Goal: Task Accomplishment & Management: Complete application form

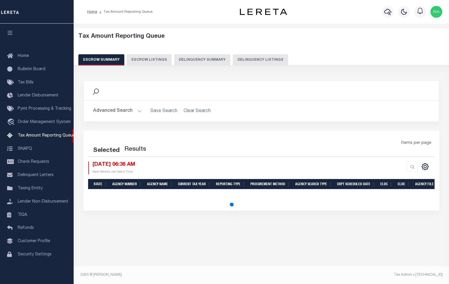
click at [252, 54] on button "Delinquency Listings" at bounding box center [260, 59] width 55 height 11
select select "100"
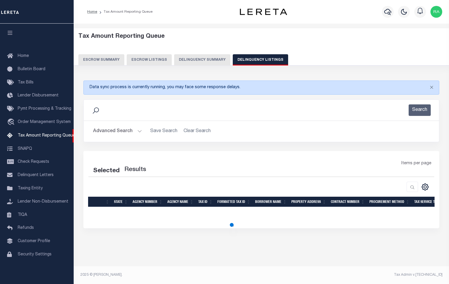
select select "100"
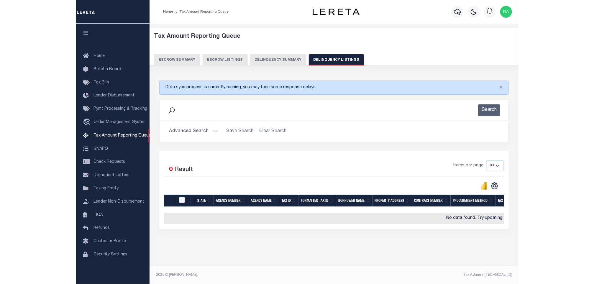
scroll to position [4, 0]
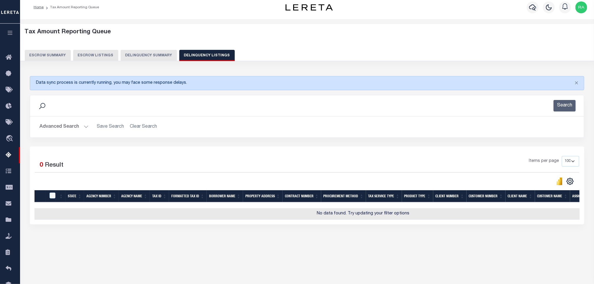
click at [82, 123] on button "Advanced Search" at bounding box center [64, 126] width 49 height 11
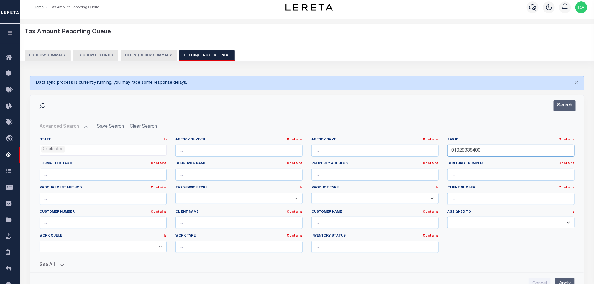
click at [449, 153] on input "01029338400" at bounding box center [510, 150] width 127 height 12
paste input "5"
type input "01029338500"
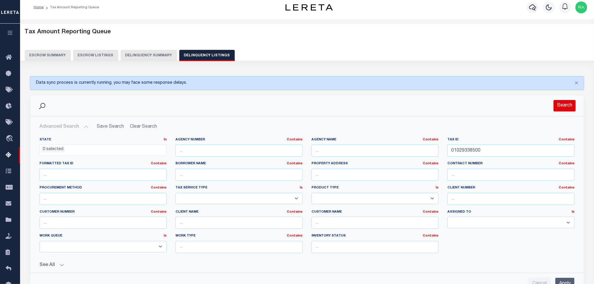
click at [449, 110] on button "Search" at bounding box center [564, 105] width 22 height 11
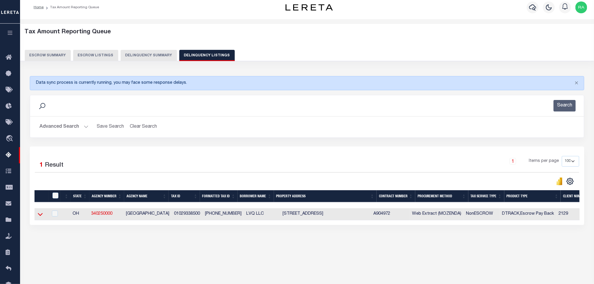
click at [38, 217] on icon at bounding box center [40, 214] width 5 height 6
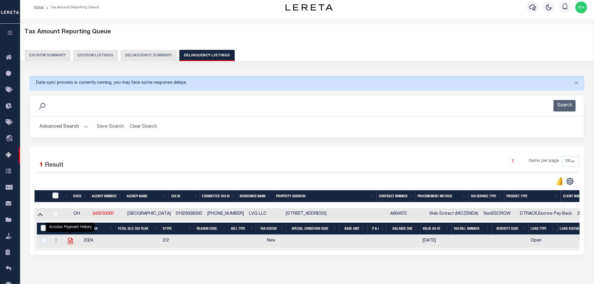
click at [72, 245] on icon "" at bounding box center [71, 241] width 8 height 8
checkbox input "true"
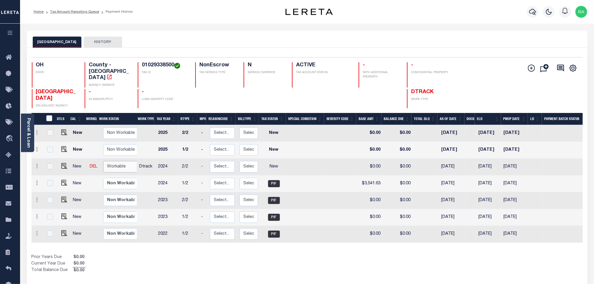
drag, startPoint x: 119, startPoint y: 159, endPoint x: 119, endPoint y: 165, distance: 5.6
click at [119, 161] on select "Non Workable Workable" at bounding box center [120, 166] width 35 height 11
checkbox input "true"
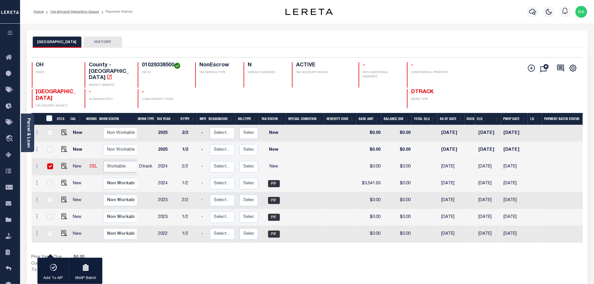
select select "true"
click at [103, 161] on select "Non Workable Workable" at bounding box center [120, 166] width 35 height 11
checkbox input "false"
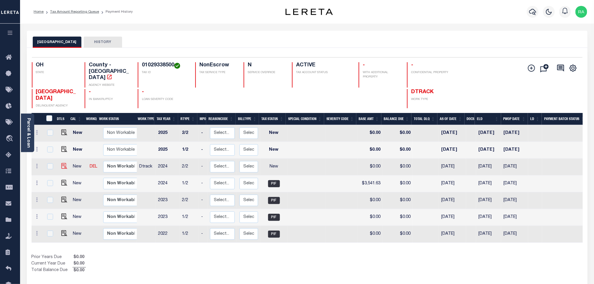
click at [63, 163] on img at bounding box center [64, 166] width 6 height 6
checkbox input "true"
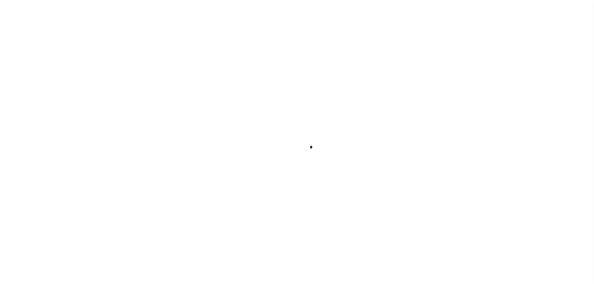
checkbox input "false"
type input "06/06/2025"
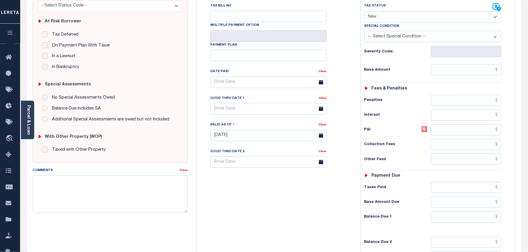
scroll to position [118, 0]
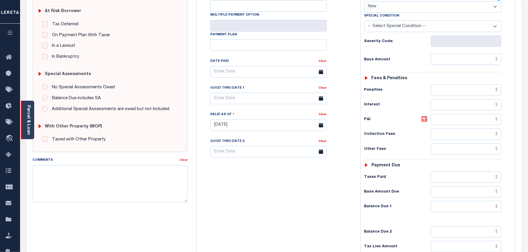
click at [31, 115] on div "Parcel & Loan" at bounding box center [27, 120] width 13 height 39
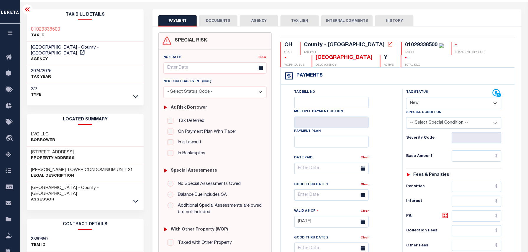
scroll to position [0, 0]
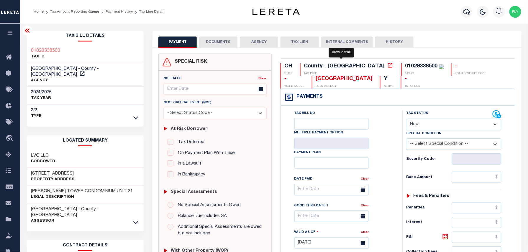
click at [388, 67] on icon at bounding box center [390, 65] width 4 height 4
click at [134, 220] on icon at bounding box center [135, 223] width 5 height 6
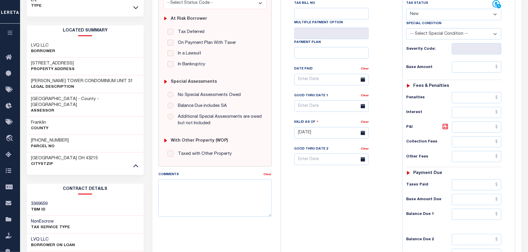
scroll to position [118, 0]
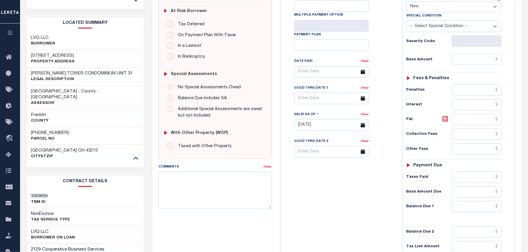
click at [47, 136] on p "Parcel No" at bounding box center [50, 139] width 38 height 6
click at [46, 130] on h3 "[PHONE_NUMBER]" at bounding box center [50, 133] width 38 height 6
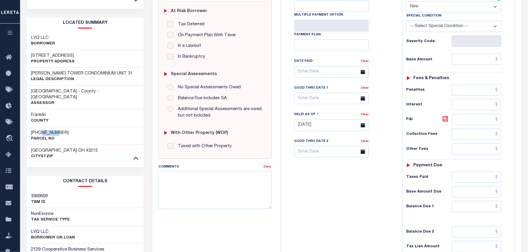
click at [46, 130] on h3 "010-293385-00" at bounding box center [50, 133] width 38 height 6
click at [52, 130] on h3 "010-293385-00" at bounding box center [50, 133] width 38 height 6
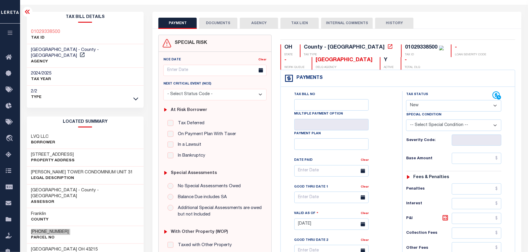
scroll to position [0, 0]
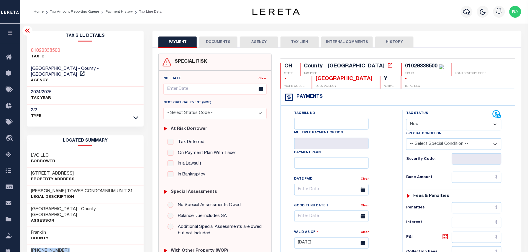
click at [424, 128] on select "- Select Status Code - Open Due/Unpaid Paid Incomplete No Tax Due Internal Refu…" at bounding box center [453, 124] width 95 height 11
select select "PYD"
click at [406, 120] on select "- Select Status Code - Open Due/Unpaid Paid Incomplete No Tax Due Internal Refu…" at bounding box center [453, 124] width 95 height 11
type input "10/07/2025"
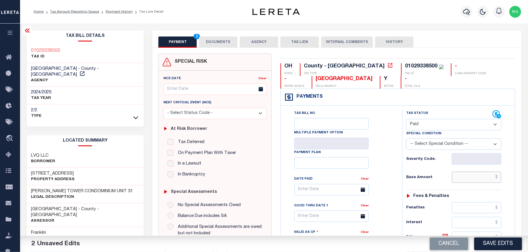
click at [465, 179] on input "text" at bounding box center [477, 177] width 50 height 11
paste input "3,541.62"
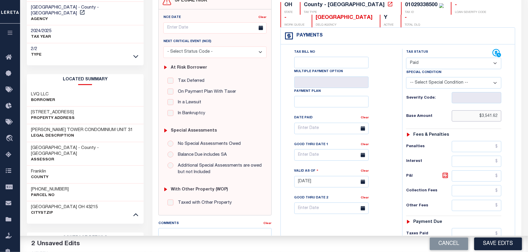
scroll to position [157, 0]
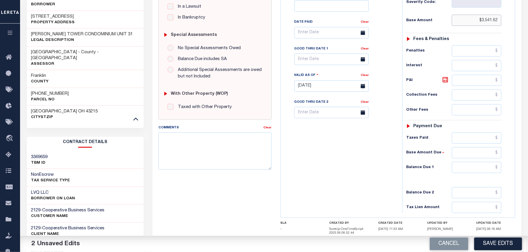
type input "$3,541.62"
click at [470, 171] on input "text" at bounding box center [477, 167] width 50 height 11
type input "$0.00"
click at [517, 175] on div "OH STATE County - OH TAX TYPE 01029338500 TAX ID - LOAN SEVERITY CODE - WORK QU…" at bounding box center [398, 88] width 244 height 383
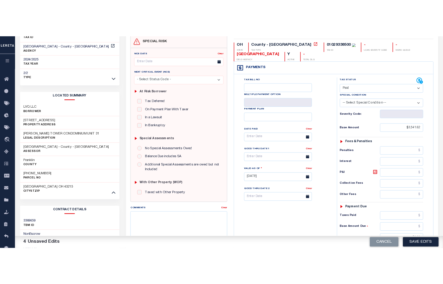
scroll to position [0, 0]
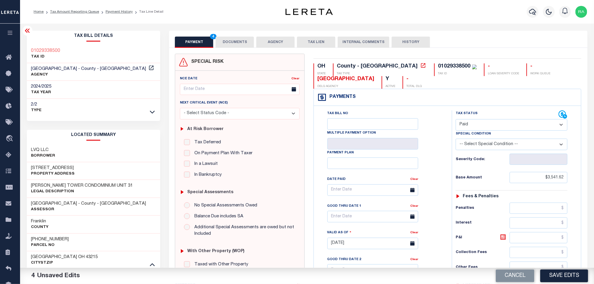
click at [228, 42] on button "DOCUMENTS" at bounding box center [235, 42] width 38 height 11
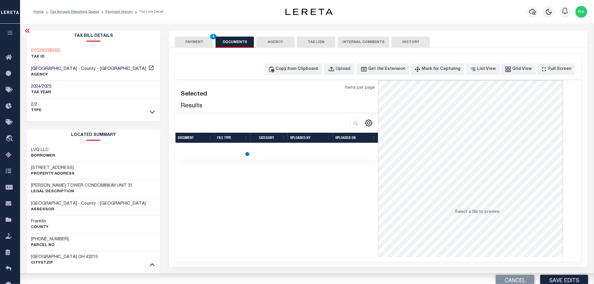
drag, startPoint x: 285, startPoint y: 77, endPoint x: 313, endPoint y: 83, distance: 28.7
click at [311, 83] on div "SPECIAL RISK NCE Date Clear" at bounding box center [378, 157] width 418 height 219
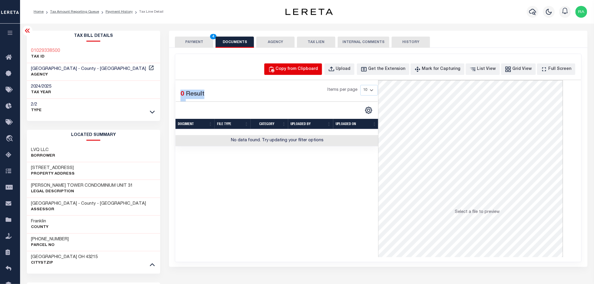
click at [299, 71] on div "Copy from Clipboard" at bounding box center [297, 69] width 42 height 6
select select "POP"
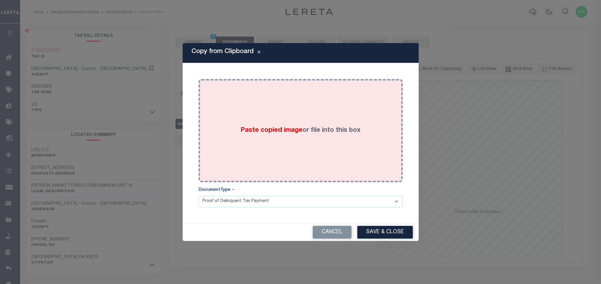
click at [295, 121] on div "Paste copied image or file into this box" at bounding box center [300, 130] width 195 height 94
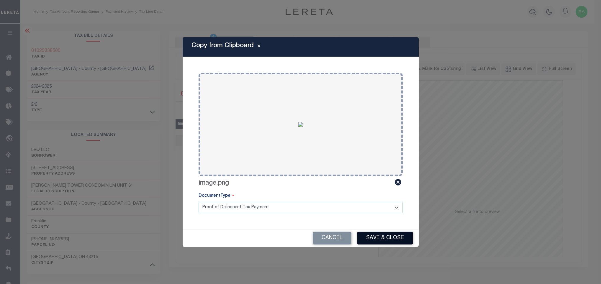
click at [371, 241] on button "Save & Close" at bounding box center [384, 238] width 55 height 13
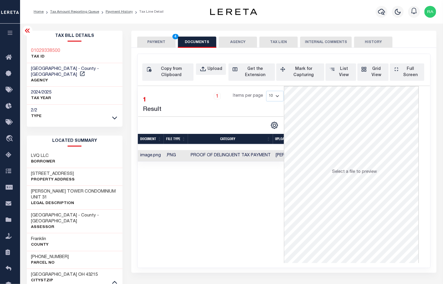
click at [164, 43] on button "PAYMENT 4" at bounding box center [156, 42] width 38 height 11
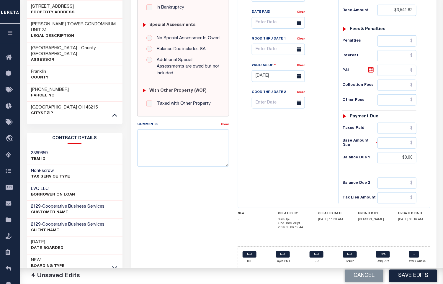
scroll to position [176, 0]
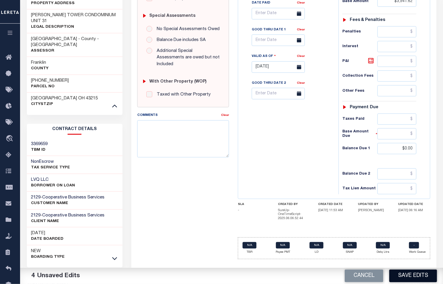
click at [408, 278] on button "Save Edits" at bounding box center [413, 275] width 48 height 13
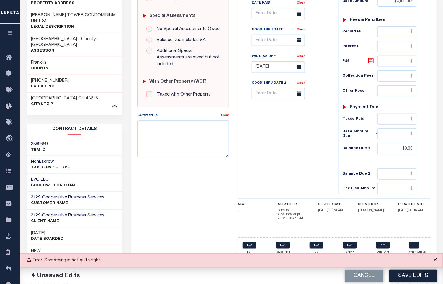
click at [433, 260] on button "Close" at bounding box center [434, 260] width 15 height 13
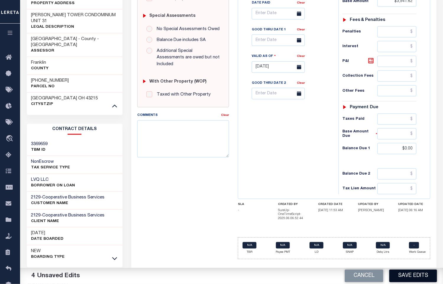
click at [414, 275] on button "Save Edits" at bounding box center [413, 275] width 48 height 13
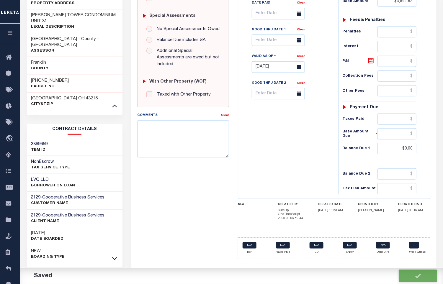
checkbox input "false"
type input "$3,541.62"
type input "$0"
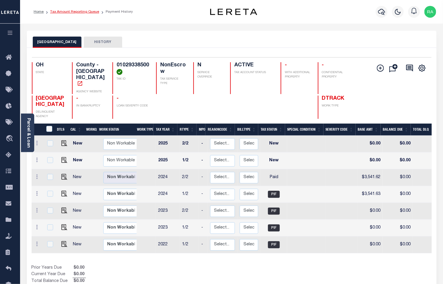
click at [75, 11] on link "Tax Amount Reporting Queue" at bounding box center [74, 12] width 49 height 4
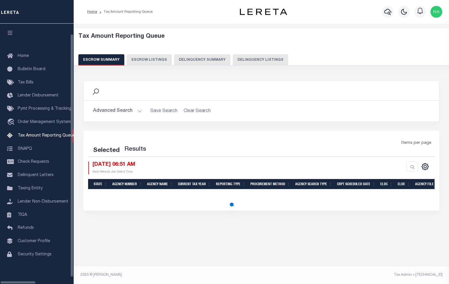
select select "100"
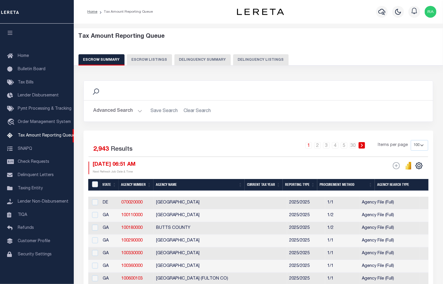
click at [258, 53] on div "Tax Amount Reporting Queue Escrow Summary Escrow Listings Delinquency Summary" at bounding box center [258, 49] width 360 height 32
click at [249, 64] on button "Delinquency Listings" at bounding box center [260, 59] width 55 height 11
select select
select select "100"
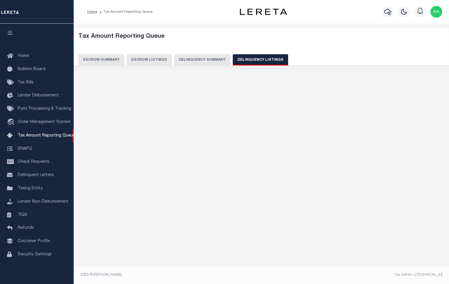
select select "100"
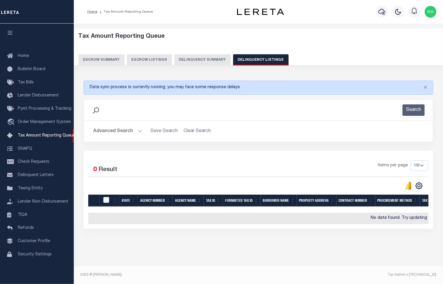
click at [136, 132] on button "Advanced Search" at bounding box center [117, 131] width 49 height 11
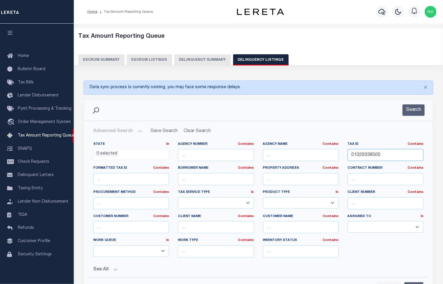
click at [365, 156] on input "01029338500" at bounding box center [385, 155] width 76 height 12
paste input "6"
type input "01029338600"
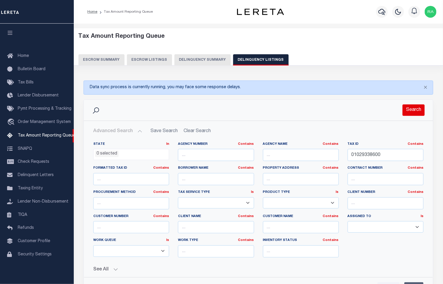
click at [410, 108] on button "Search" at bounding box center [413, 109] width 22 height 11
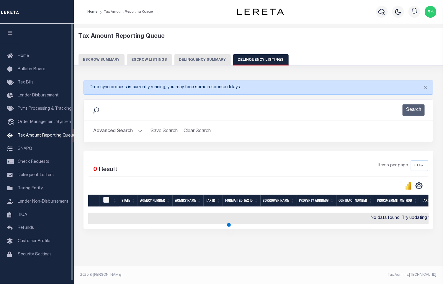
scroll to position [3, 0]
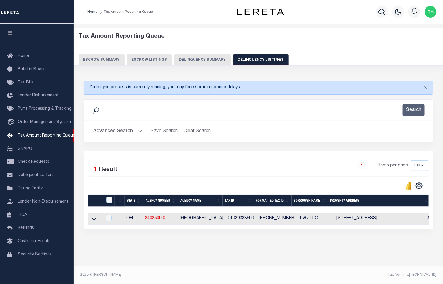
click at [97, 220] on link at bounding box center [94, 218] width 7 height 4
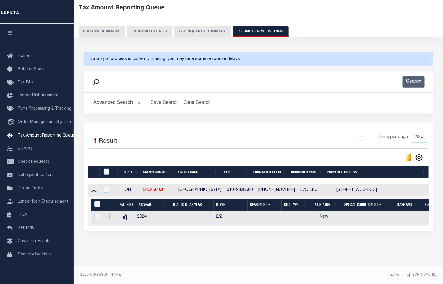
scroll to position [35, 0]
click at [124, 214] on icon "" at bounding box center [124, 217] width 5 height 6
checkbox input "true"
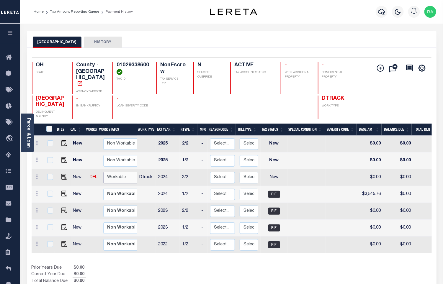
click at [133, 172] on select "Non Workable Workable" at bounding box center [120, 177] width 35 height 11
checkbox input "true"
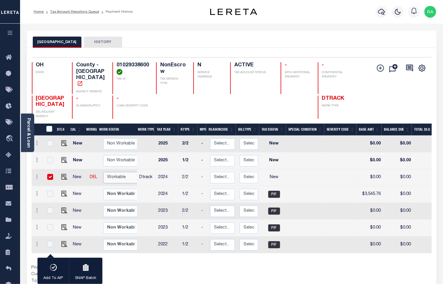
select select "true"
click at [103, 172] on select "Non Workable Workable" at bounding box center [120, 177] width 35 height 11
checkbox input "false"
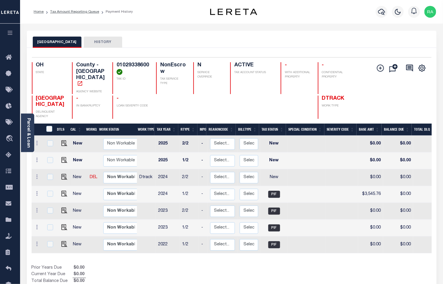
click at [65, 172] on td at bounding box center [63, 177] width 14 height 17
checkbox input "true"
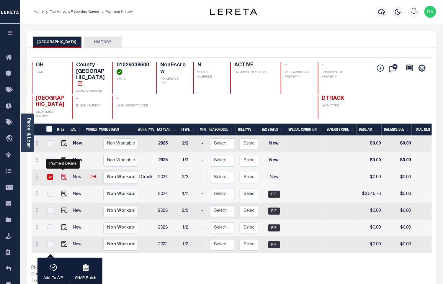
click at [63, 174] on img "" at bounding box center [64, 177] width 6 height 6
checkbox input "false"
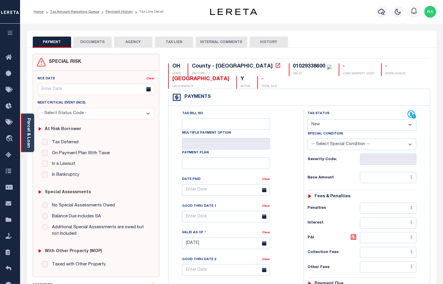
click at [24, 138] on div "Parcel & Loan" at bounding box center [27, 133] width 13 height 39
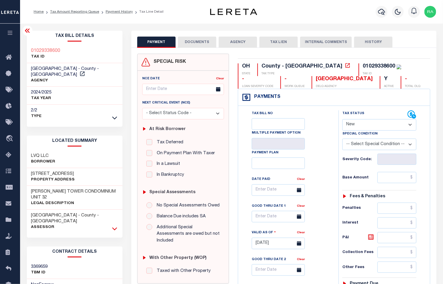
click at [116, 227] on icon at bounding box center [114, 228] width 5 height 3
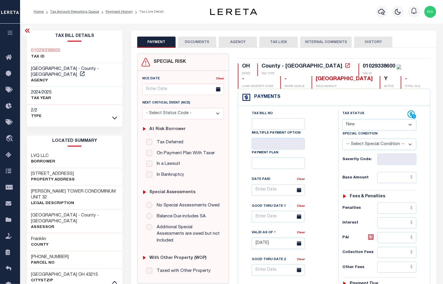
click at [42, 254] on h3 "[PHONE_NUMBER]" at bounding box center [50, 257] width 38 height 6
click at [44, 254] on h3 "[PHONE_NUMBER]" at bounding box center [50, 257] width 38 height 6
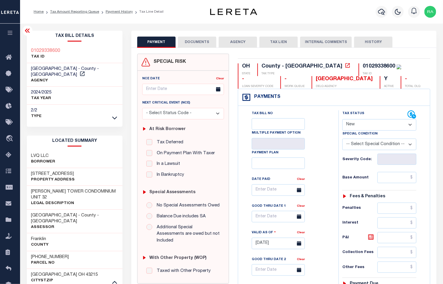
click at [44, 254] on h3 "[PHONE_NUMBER]" at bounding box center [50, 257] width 38 height 6
click at [349, 119] on div "Tax Status Status" at bounding box center [374, 114] width 65 height 9
drag, startPoint x: 359, startPoint y: 125, endPoint x: 359, endPoint y: 129, distance: 4.4
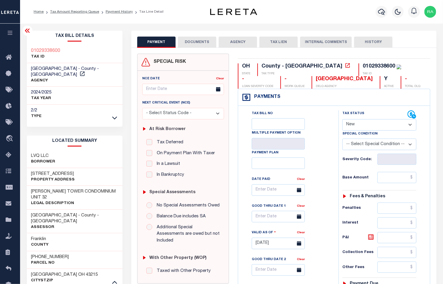
click at [359, 125] on select "- Select Status Code - Open Due/Unpaid Paid Incomplete No Tax Due Internal Refu…" at bounding box center [379, 124] width 74 height 11
select select "PYD"
click at [342, 120] on select "- Select Status Code - Open Due/Unpaid Paid Incomplete No Tax Due Internal Refu…" at bounding box center [379, 124] width 74 height 11
type input "[DATE]"
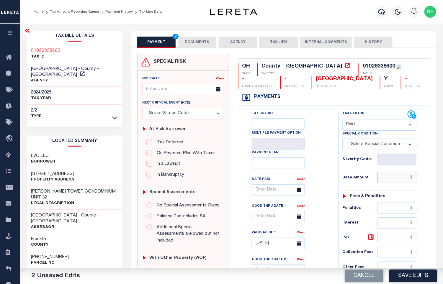
click at [402, 180] on input "text" at bounding box center [396, 177] width 39 height 11
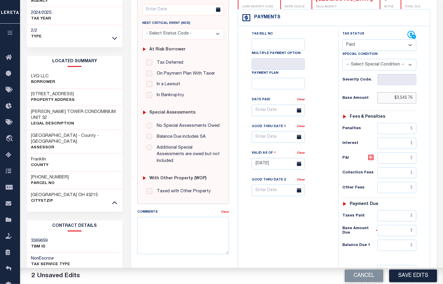
scroll to position [176, 0]
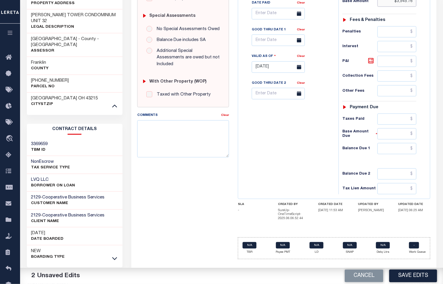
type input "$3,545.76"
click at [389, 154] on input "text" at bounding box center [396, 148] width 39 height 11
type input "$0.00"
click at [432, 153] on div "OH STATE County - OH TAX TYPE 01029338600 TAX ID - LOAN SEVERITY CODE - WORK QU…" at bounding box center [333, 70] width 201 height 387
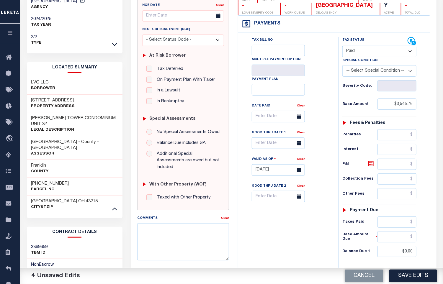
scroll to position [0, 0]
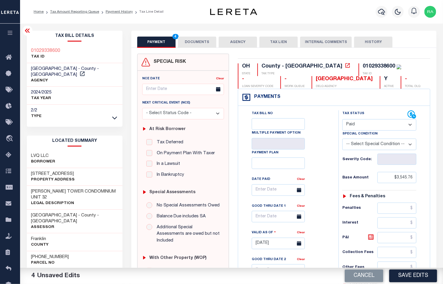
click at [187, 45] on button "DOCUMENTS" at bounding box center [197, 42] width 38 height 11
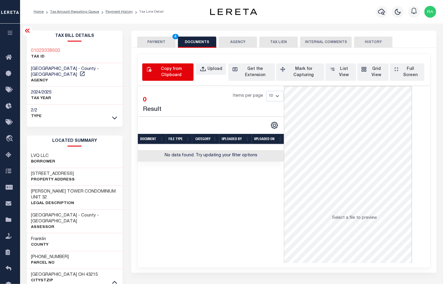
click at [164, 73] on div "Copy from Clipboard" at bounding box center [171, 72] width 37 height 12
select select "POP"
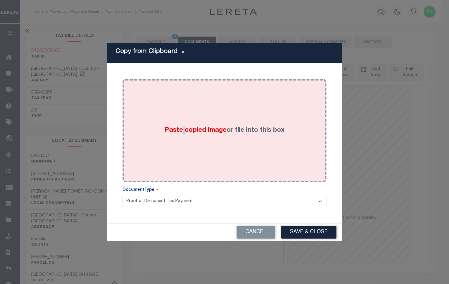
drag, startPoint x: 183, startPoint y: 165, endPoint x: 185, endPoint y: 153, distance: 11.6
click at [185, 155] on div "Paste copied image or file into this box" at bounding box center [224, 130] width 195 height 94
click at [185, 150] on div "Paste copied image or file into this box" at bounding box center [224, 130] width 195 height 94
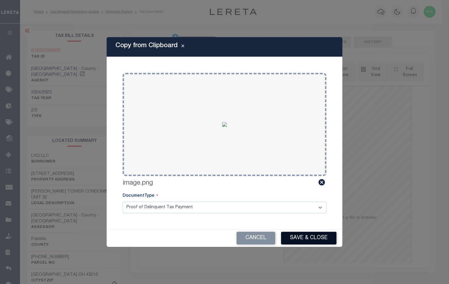
click at [306, 236] on button "Save & Close" at bounding box center [308, 238] width 55 height 13
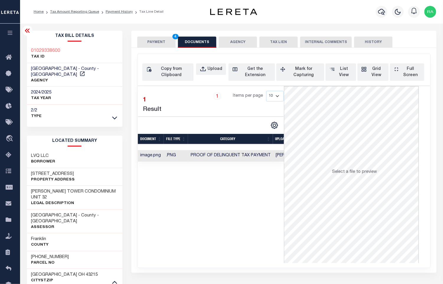
click at [161, 44] on button "PAYMENT 4" at bounding box center [156, 42] width 38 height 11
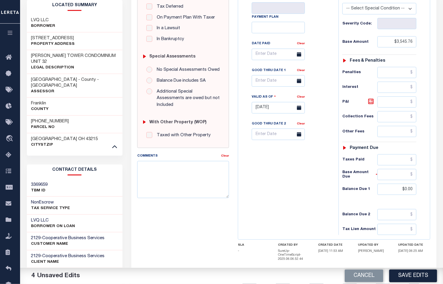
scroll to position [176, 0]
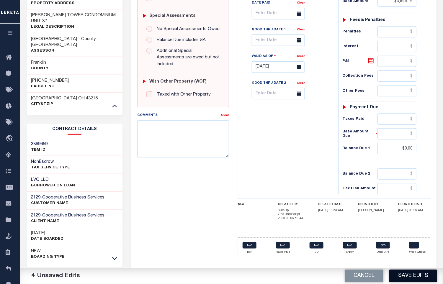
click at [402, 273] on button "Save Edits" at bounding box center [413, 275] width 48 height 13
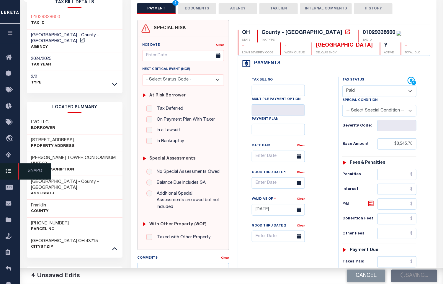
scroll to position [0, 0]
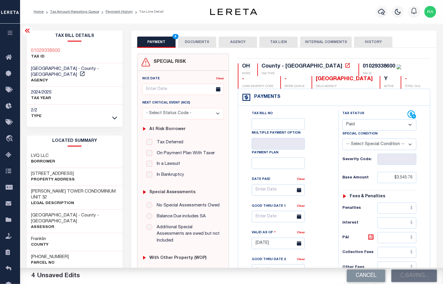
checkbox input "false"
type input "$3,545.76"
type input "$0"
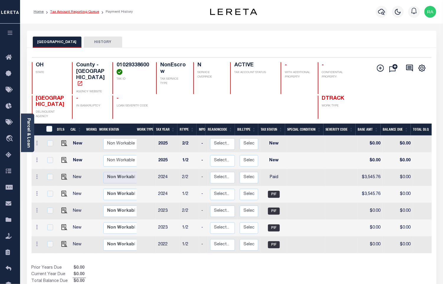
click at [69, 11] on link "Tax Amount Reporting Queue" at bounding box center [74, 12] width 49 height 4
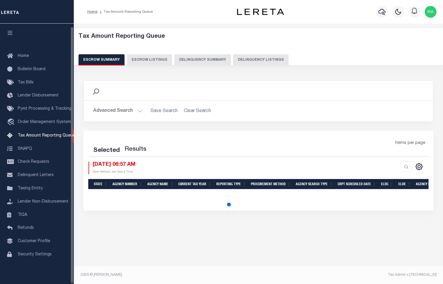
click at [247, 60] on button "Delinquency Listings" at bounding box center [260, 59] width 55 height 11
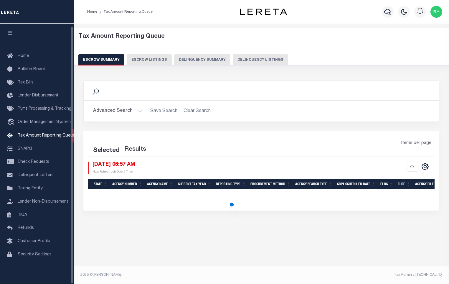
select select "100"
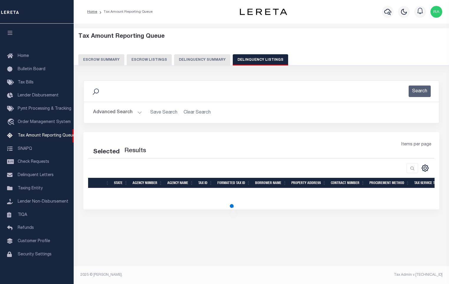
select select "100"
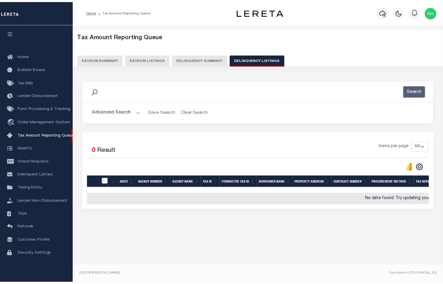
scroll to position [3, 0]
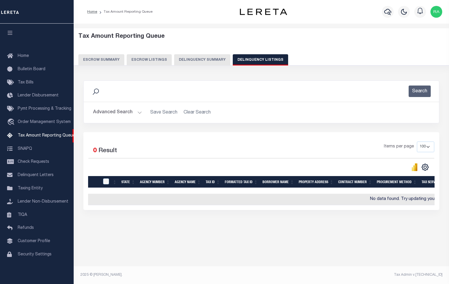
click at [139, 114] on button "Advanced Search" at bounding box center [117, 112] width 49 height 11
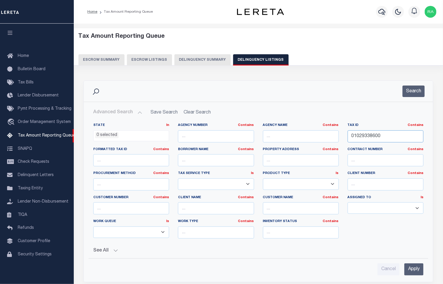
click at [380, 139] on input "01029338600" at bounding box center [385, 136] width 76 height 12
paste input "7"
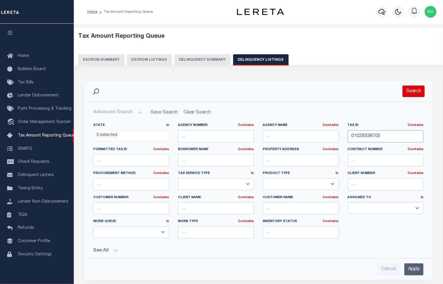
type input "01029338700"
click at [413, 96] on button "Search" at bounding box center [413, 90] width 22 height 11
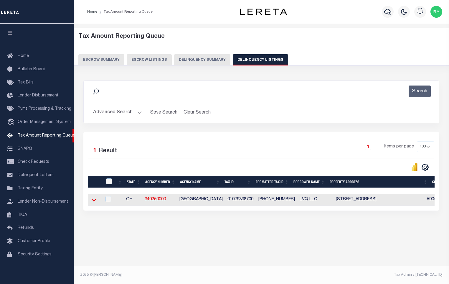
click at [95, 202] on icon at bounding box center [93, 200] width 5 height 6
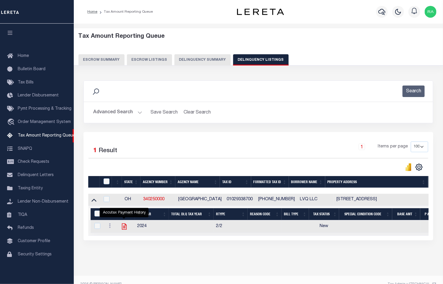
click at [125, 228] on icon "" at bounding box center [124, 227] width 8 height 8
checkbox input "true"
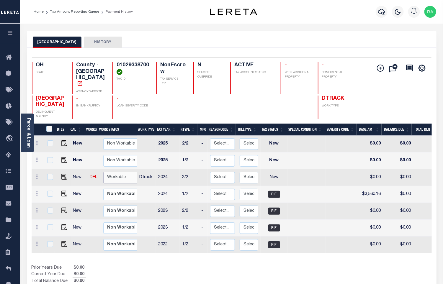
click at [115, 172] on select "Non Workable Workable" at bounding box center [120, 177] width 35 height 11
checkbox input "true"
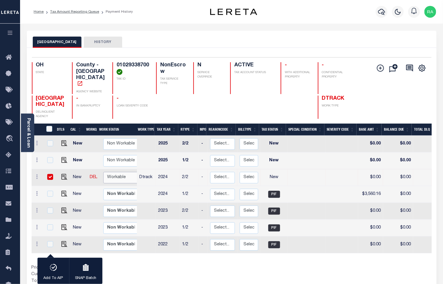
select select "true"
click at [103, 172] on select "Non Workable Workable" at bounding box center [120, 177] width 35 height 11
checkbox input "false"
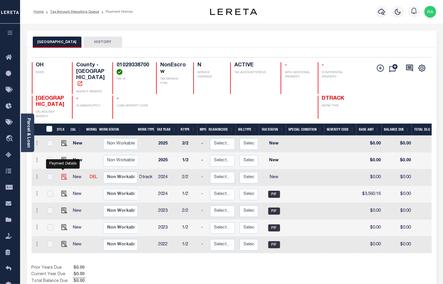
click at [62, 174] on img "" at bounding box center [64, 177] width 6 height 6
checkbox input "true"
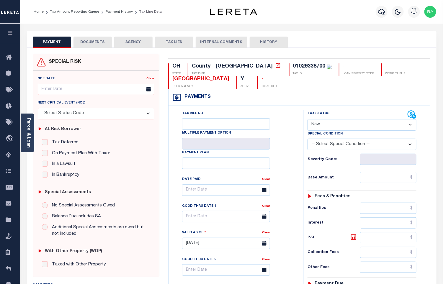
click at [70, 166] on label "In a Lawsuit" at bounding box center [62, 164] width 26 height 7
click at [25, 126] on div "Parcel & Loan" at bounding box center [27, 133] width 13 height 39
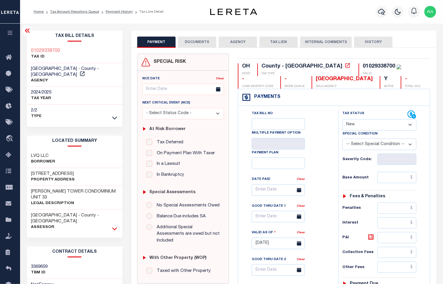
click at [113, 226] on icon at bounding box center [114, 229] width 5 height 6
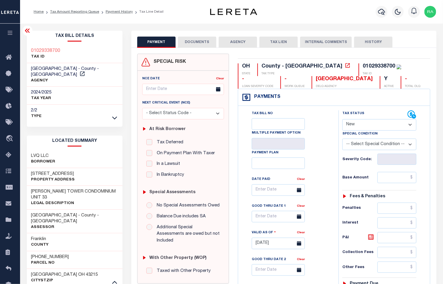
click at [43, 254] on h3 "[PHONE_NUMBER]" at bounding box center [50, 257] width 38 height 6
click at [42, 254] on h3 "[PHONE_NUMBER]" at bounding box center [50, 257] width 38 height 6
copy div "[PHONE_NUMBER]"
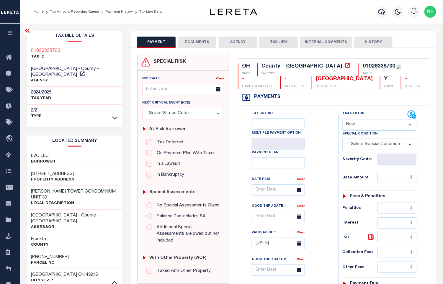
drag, startPoint x: 369, startPoint y: 132, endPoint x: 367, endPoint y: 127, distance: 4.9
click at [369, 132] on div "Special Condition" at bounding box center [379, 135] width 74 height 8
click at [366, 126] on select "- Select Status Code - Open Due/Unpaid Paid Incomplete No Tax Due Internal Refu…" at bounding box center [379, 124] width 74 height 11
select select "PYD"
click at [342, 120] on select "- Select Status Code - Open Due/Unpaid Paid Incomplete No Tax Due Internal Refu…" at bounding box center [379, 124] width 74 height 11
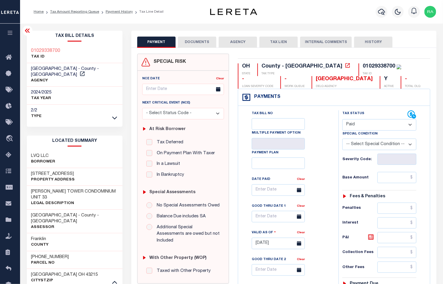
type input "[DATE]"
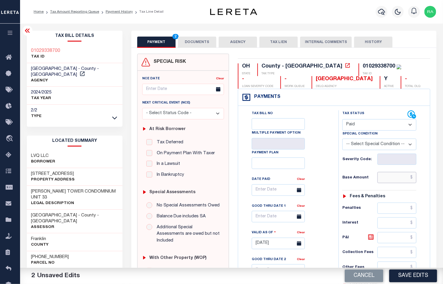
click at [396, 179] on input "text" at bounding box center [396, 177] width 39 height 11
paste input "3,560.16"
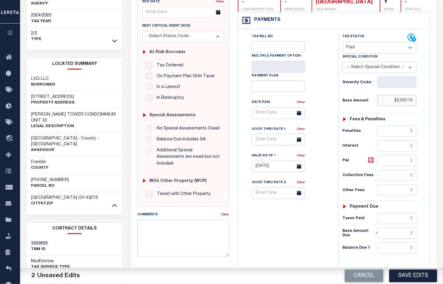
scroll to position [176, 0]
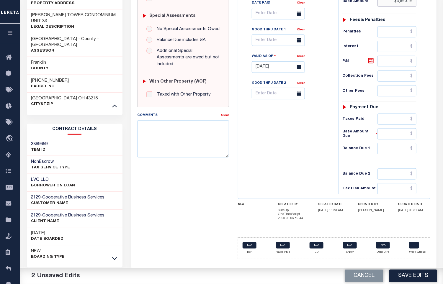
type input "$3,560.16"
click at [392, 160] on div "Tax Status Status - Select Status Code -" at bounding box center [380, 64] width 85 height 260
click at [428, 156] on div "Tax Status Status" at bounding box center [381, 64] width 94 height 260
click at [407, 154] on input "text" at bounding box center [396, 148] width 39 height 11
type input "$0.00"
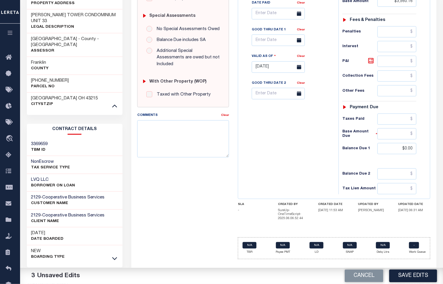
click at [428, 154] on div "Tax Status Status" at bounding box center [381, 64] width 94 height 260
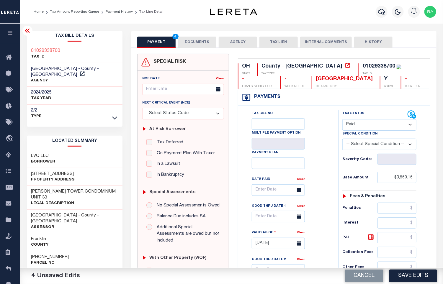
click at [195, 37] on button "DOCUMENTS" at bounding box center [197, 42] width 38 height 11
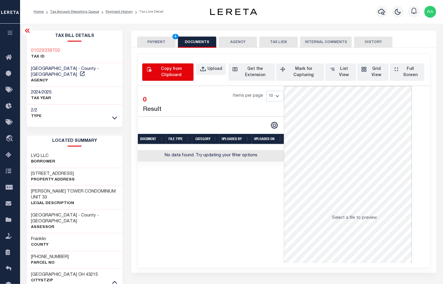
click at [177, 71] on div "Copy from Clipboard" at bounding box center [171, 72] width 37 height 12
select select "POP"
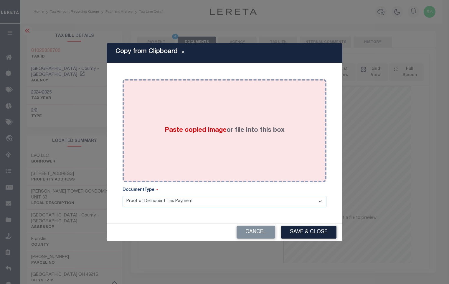
click at [236, 154] on div "Paste copied image or file into this box" at bounding box center [224, 130] width 195 height 94
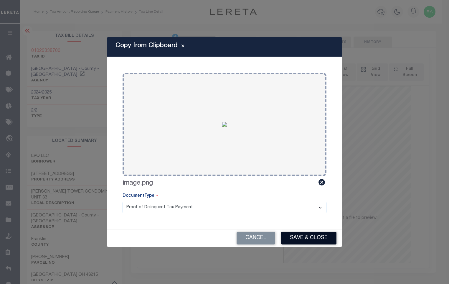
click at [311, 237] on button "Save & Close" at bounding box center [308, 238] width 55 height 13
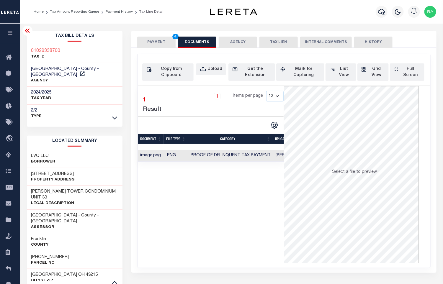
click at [147, 42] on button "PAYMENT 4" at bounding box center [156, 42] width 38 height 11
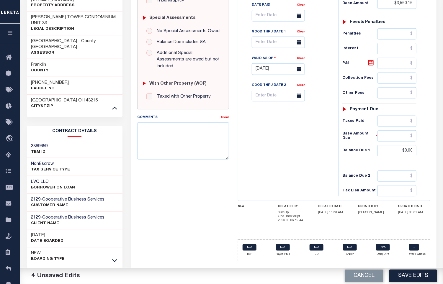
scroll to position [176, 0]
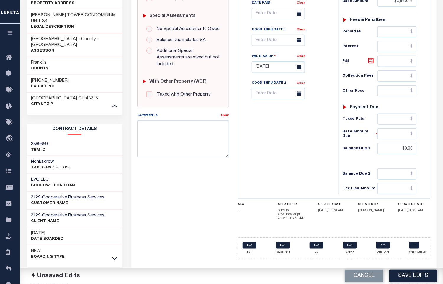
click at [404, 276] on footer "2025 © LERETA. Tax Admin v.1.0.0.1" at bounding box center [231, 285] width 422 height 18
click at [404, 275] on button "Save Edits" at bounding box center [413, 275] width 48 height 13
checkbox input "false"
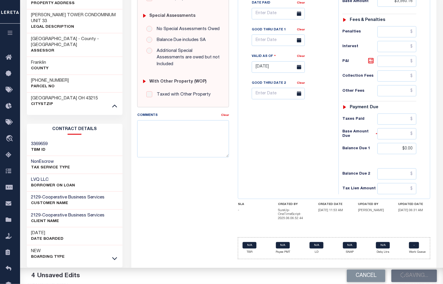
type input "$3,560.16"
type input "$0"
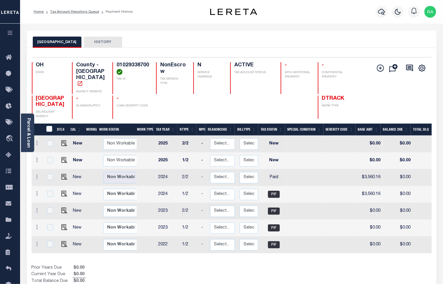
click at [74, 6] on ol "Home Tax Amount Reporting Queue Payment History" at bounding box center [83, 12] width 108 height 12
click at [70, 13] on link "Tax Amount Reporting Queue" at bounding box center [74, 12] width 49 height 4
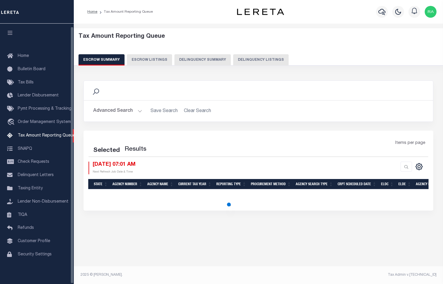
click at [256, 58] on button "Delinquency Listings" at bounding box center [260, 59] width 55 height 11
select select "100"
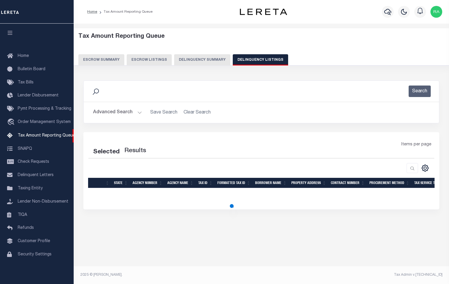
click at [135, 114] on button "Advanced Search" at bounding box center [117, 112] width 49 height 11
select select "100"
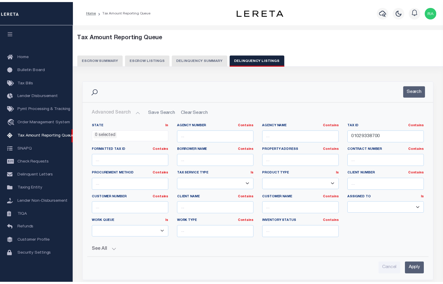
scroll to position [3, 0]
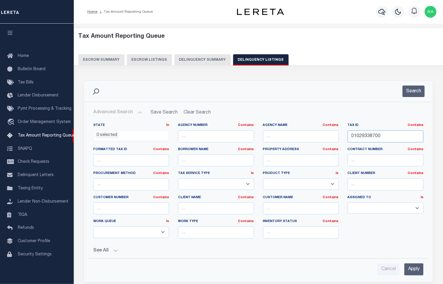
click at [385, 139] on input "01029338700" at bounding box center [385, 136] width 76 height 12
paste input "92"
type input "01029339200"
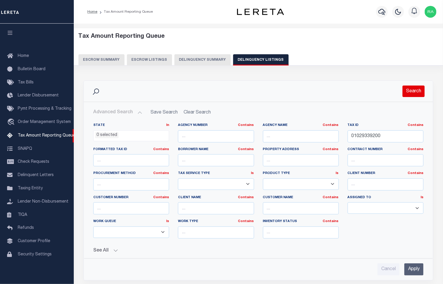
click at [418, 91] on button "Search" at bounding box center [413, 90] width 22 height 11
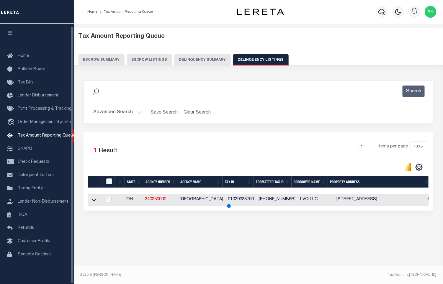
scroll to position [0, 0]
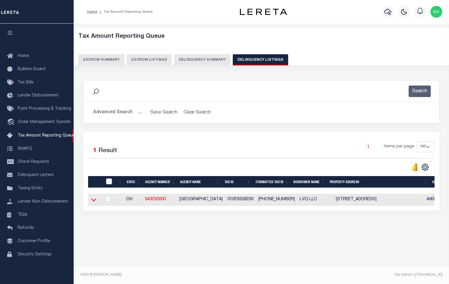
click at [92, 200] on icon at bounding box center [93, 200] width 5 height 6
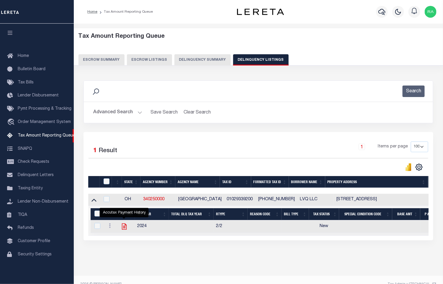
click at [121, 228] on icon "" at bounding box center [124, 227] width 8 height 8
checkbox input "true"
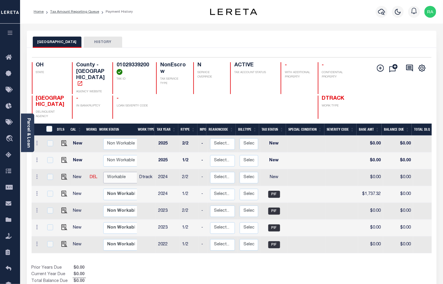
click at [130, 172] on select "Non Workable Workable" at bounding box center [120, 177] width 35 height 11
checkbox input "true"
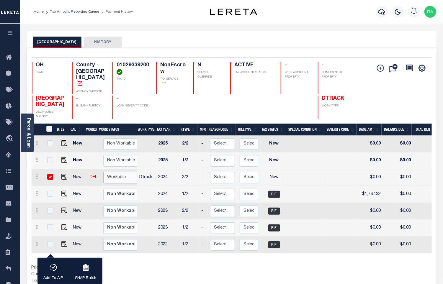
select select "true"
click at [103, 172] on select "Non Workable Workable" at bounding box center [120, 177] width 35 height 11
checkbox input "false"
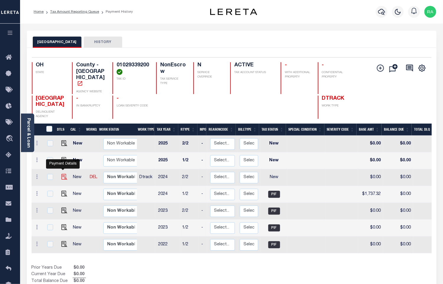
click at [62, 174] on img "" at bounding box center [64, 177] width 6 height 6
checkbox input "true"
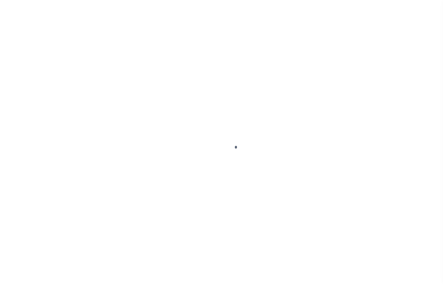
select select "NW2"
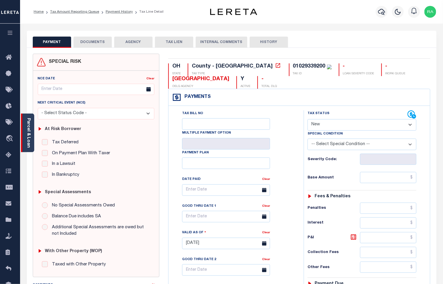
click at [27, 137] on link "Parcel & Loan" at bounding box center [28, 133] width 4 height 30
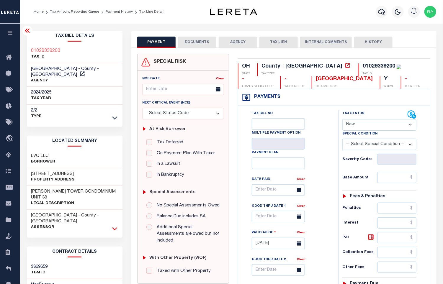
click at [114, 226] on icon at bounding box center [114, 229] width 5 height 6
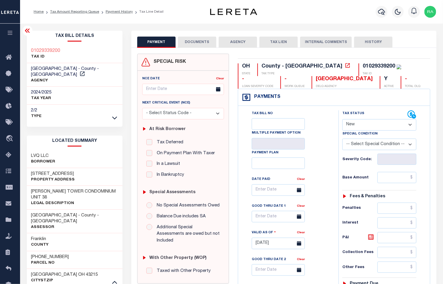
click at [44, 254] on h3 "[PHONE_NUMBER]" at bounding box center [50, 257] width 38 height 6
copy div "[PHONE_NUMBER]"
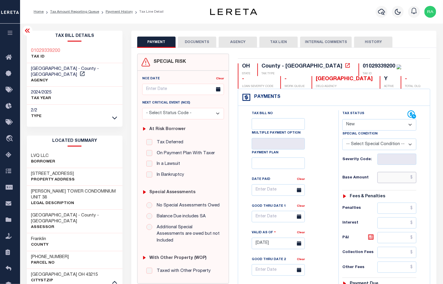
click at [394, 178] on input "text" at bounding box center [396, 177] width 39 height 11
paste input "1,737.32"
type input "$1,737.32"
type input "[DATE]"
click at [366, 128] on select "- Select Status Code - Open Due/Unpaid Paid Incomplete No Tax Due Internal Refu…" at bounding box center [379, 124] width 74 height 11
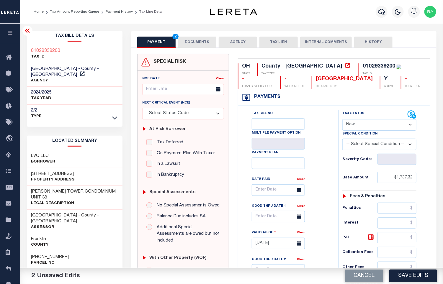
select select "PYD"
click at [342, 120] on select "- Select Status Code - Open Due/Unpaid Paid Incomplete No Tax Due Internal Refu…" at bounding box center [379, 124] width 74 height 11
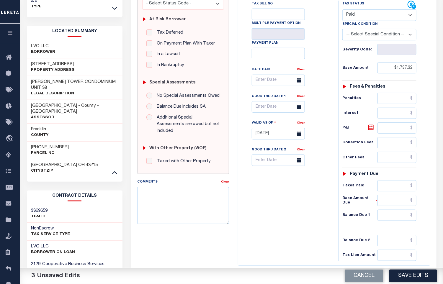
scroll to position [176, 0]
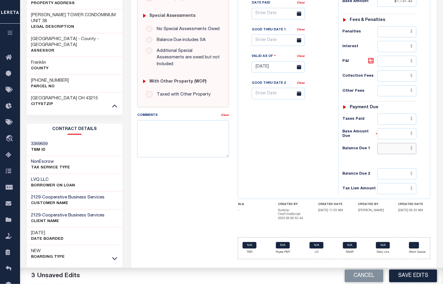
drag, startPoint x: 393, startPoint y: 152, endPoint x: 255, endPoint y: 257, distance: 173.0
click at [393, 152] on input "text" at bounding box center [396, 148] width 39 height 11
type input "$0.00"
click at [434, 131] on div "OH STATE County - OH TAX TYPE 01029339200 TAX ID - LOAN SEVERITY CODE - WORK QU…" at bounding box center [333, 70] width 201 height 387
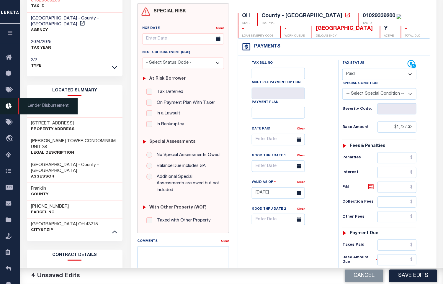
scroll to position [0, 0]
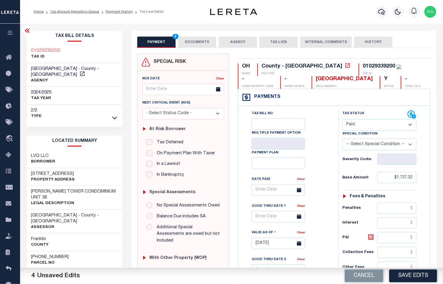
click at [202, 41] on button "DOCUMENTS" at bounding box center [197, 42] width 38 height 11
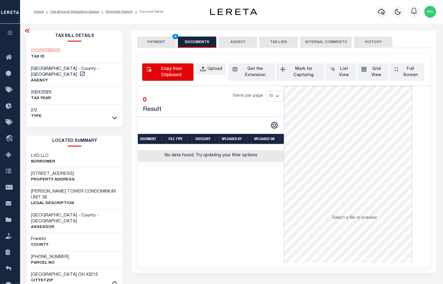
click at [167, 76] on div "Copy from Clipboard" at bounding box center [171, 72] width 37 height 12
select select "POP"
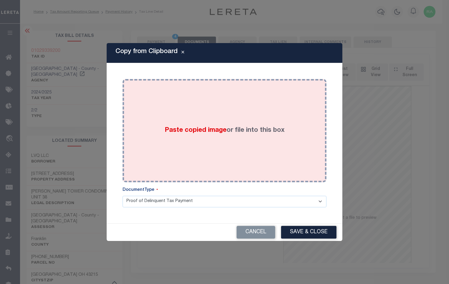
click at [221, 136] on div "Paste copied image or file into this box" at bounding box center [224, 130] width 195 height 94
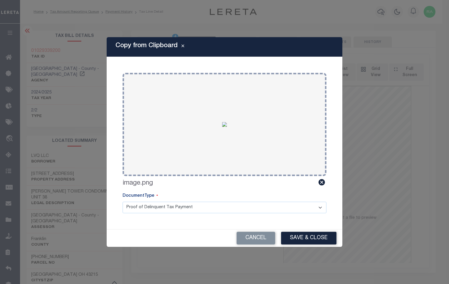
click at [310, 231] on div "Cancel Save & Close" at bounding box center [225, 237] width 236 height 17
click at [303, 242] on button "Save & Close" at bounding box center [308, 238] width 55 height 13
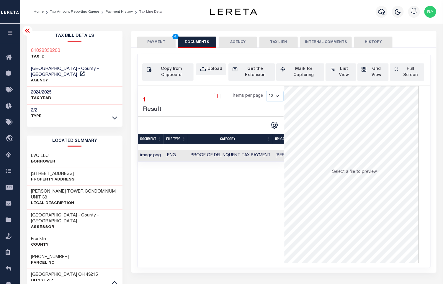
click at [155, 45] on button "PAYMENT 4" at bounding box center [156, 42] width 38 height 11
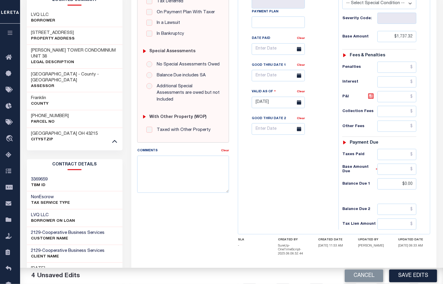
scroll to position [176, 0]
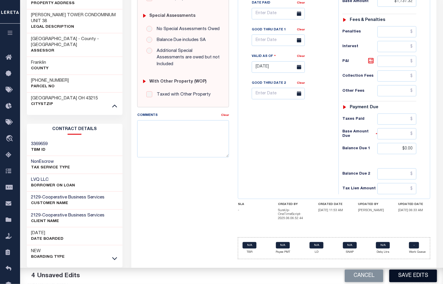
click at [418, 272] on button "Save Edits" at bounding box center [413, 275] width 48 height 13
checkbox input "false"
type input "$1,737.32"
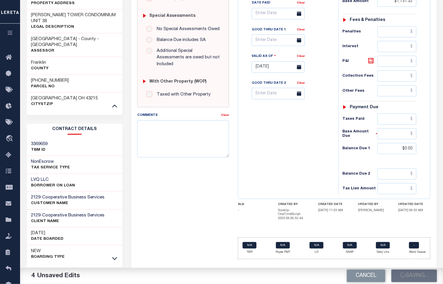
type input "$0"
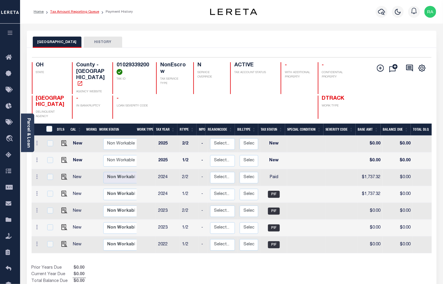
click at [81, 12] on link "Tax Amount Reporting Queue" at bounding box center [74, 12] width 49 height 4
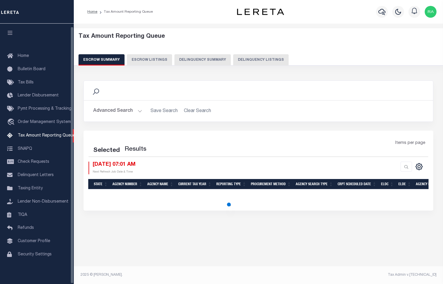
click at [267, 53] on div "Tax Amount Reporting Queue Escrow Summary Escrow Listings Delinquency Summary" at bounding box center [258, 49] width 360 height 32
click at [265, 54] on button "Delinquency Listings" at bounding box center [260, 59] width 55 height 11
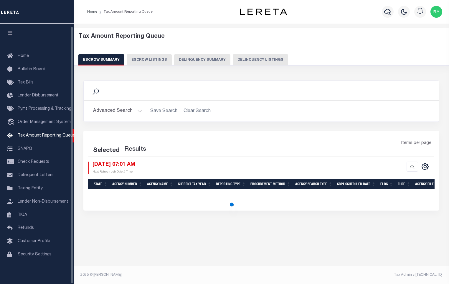
select select "100"
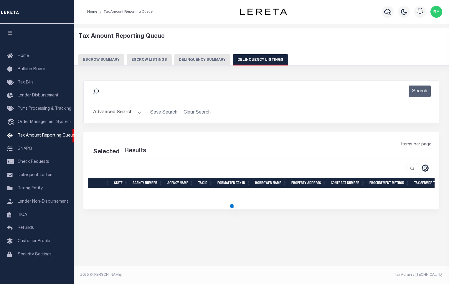
select select "100"
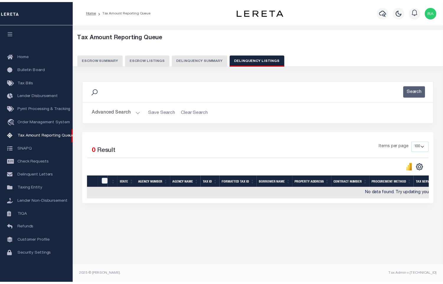
scroll to position [3, 0]
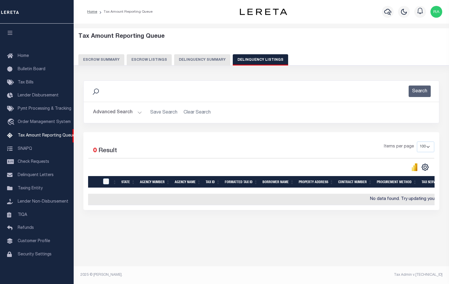
click at [135, 109] on button "Advanced Search" at bounding box center [117, 112] width 49 height 11
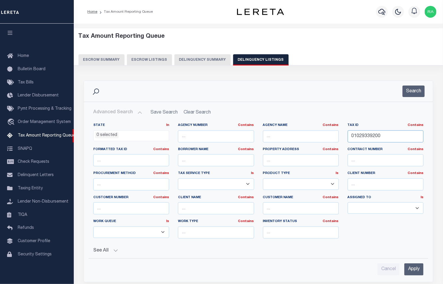
click at [381, 139] on input "01029339200" at bounding box center [385, 136] width 76 height 12
drag, startPoint x: 381, startPoint y: 139, endPoint x: 363, endPoint y: 157, distance: 25.0
click at [380, 141] on input "01029339200" at bounding box center [385, 136] width 76 height 12
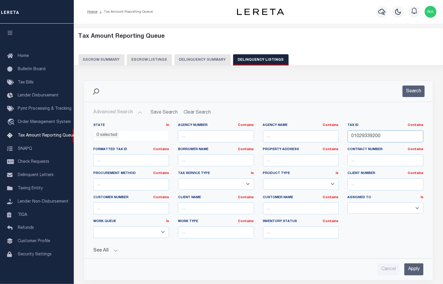
paste input "4123"
type input "01029412300"
click at [414, 94] on button "Search" at bounding box center [413, 90] width 22 height 11
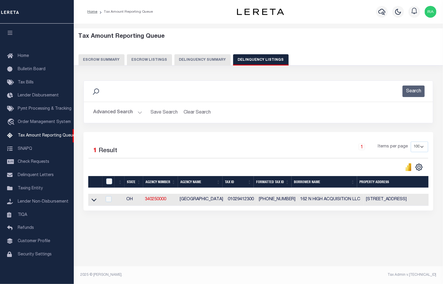
scroll to position [0, 0]
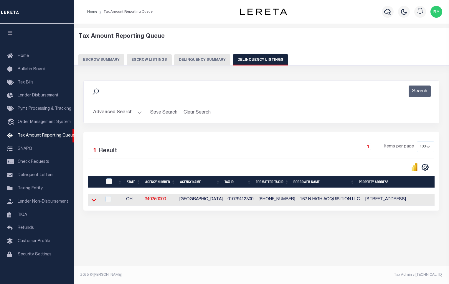
click at [91, 202] on icon at bounding box center [93, 200] width 5 height 6
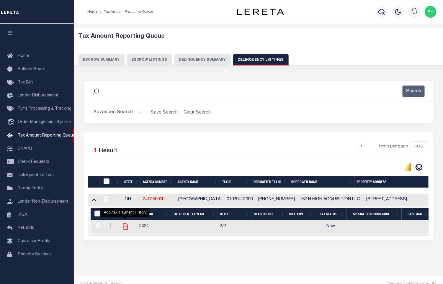
click at [124, 228] on icon "" at bounding box center [125, 227] width 8 height 8
checkbox input "true"
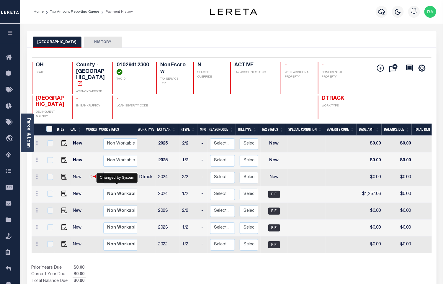
click at [115, 172] on select "Non Workable Workable" at bounding box center [120, 177] width 35 height 11
checkbox input "true"
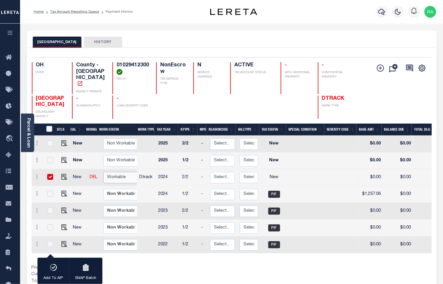
select select "true"
click at [103, 172] on select "Non Workable Workable" at bounding box center [120, 177] width 35 height 11
checkbox input "false"
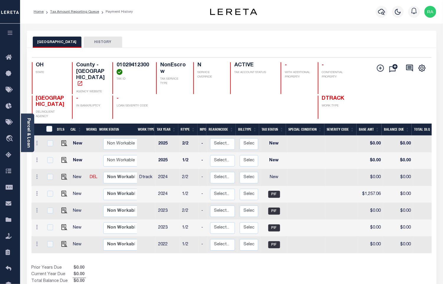
click at [58, 175] on link at bounding box center [62, 177] width 9 height 4
checkbox input "true"
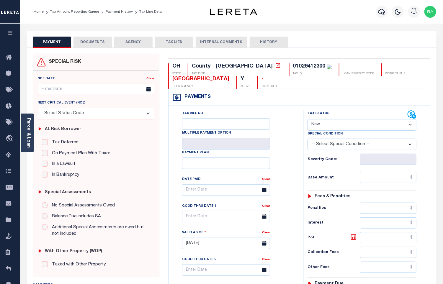
click at [317, 124] on select "- Select Status Code - Open Due/Unpaid Paid Incomplete No Tax Due Internal Refu…" at bounding box center [361, 124] width 109 height 11
select select "PYD"
click at [307, 120] on select "- Select Status Code - Open Due/Unpaid Paid Incomplete No Tax Due Internal Refu…" at bounding box center [361, 124] width 109 height 11
type input "[DATE]"
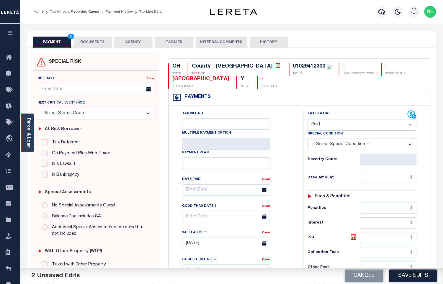
click at [27, 125] on link "Parcel & Loan" at bounding box center [28, 133] width 4 height 30
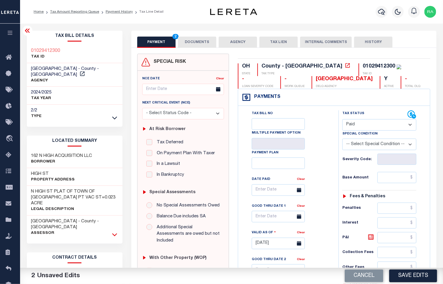
click at [114, 231] on icon at bounding box center [114, 234] width 5 height 6
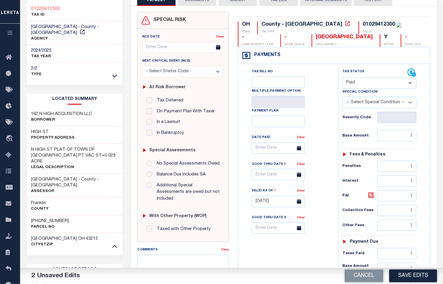
scroll to position [44, 0]
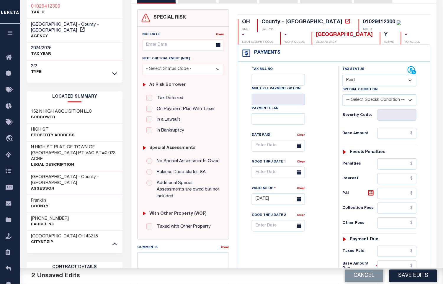
click at [40, 216] on h3 "[PHONE_NUMBER]" at bounding box center [50, 219] width 38 height 6
click at [45, 216] on h3 "[PHONE_NUMBER]" at bounding box center [50, 219] width 38 height 6
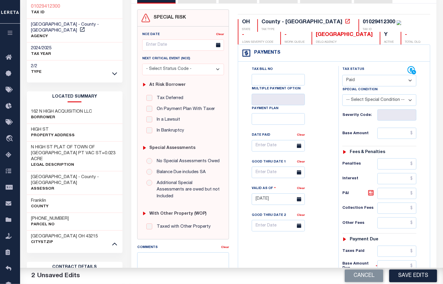
click at [45, 216] on h3 "[PHONE_NUMBER]" at bounding box center [50, 219] width 38 height 6
click at [398, 138] on input "text" at bounding box center [396, 133] width 39 height 11
click at [397, 136] on input "text" at bounding box center [396, 133] width 39 height 11
paste input "1,257.05"
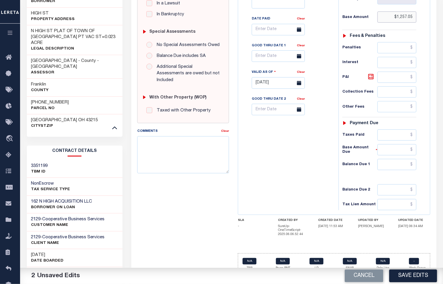
scroll to position [176, 0]
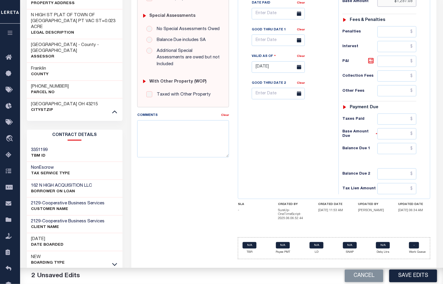
type input "$1,257.05"
click at [401, 150] on input "text" at bounding box center [396, 148] width 39 height 11
type input "$0.00"
click at [437, 152] on div "PAYMENT 3 DOCUMENTS AGENCY DELINQUENT PAYEE" at bounding box center [284, 76] width 314 height 445
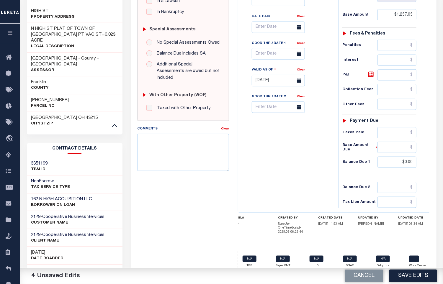
scroll to position [0, 0]
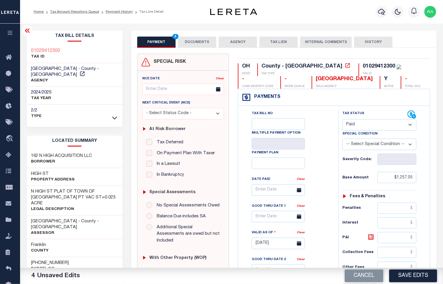
click at [188, 38] on button "DOCUMENTS" at bounding box center [197, 42] width 38 height 11
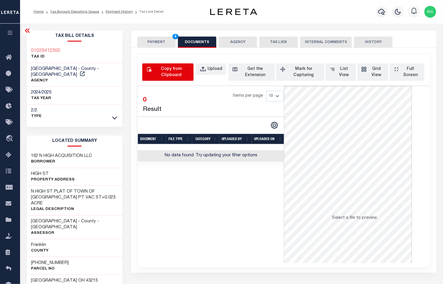
click at [173, 74] on div "Copy from Clipboard" at bounding box center [171, 72] width 37 height 12
select select "POP"
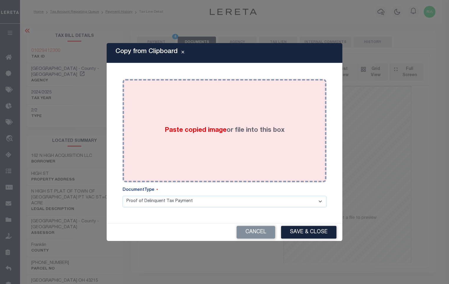
click at [240, 142] on div "Paste copied image or file into this box" at bounding box center [224, 130] width 195 height 94
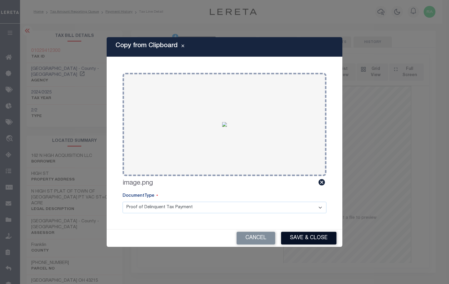
click at [290, 235] on button "Save & Close" at bounding box center [308, 238] width 55 height 13
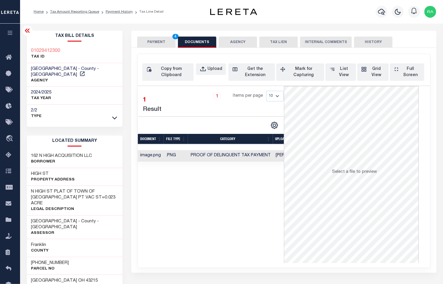
click at [159, 42] on button "PAYMENT 4" at bounding box center [156, 42] width 38 height 11
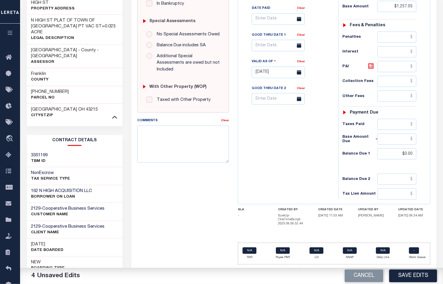
scroll to position [176, 0]
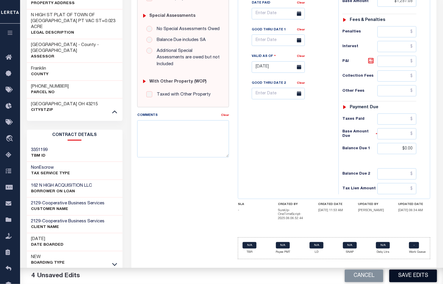
click at [412, 274] on button "Save Edits" at bounding box center [413, 275] width 48 height 13
checkbox input "false"
type input "$1,257.05"
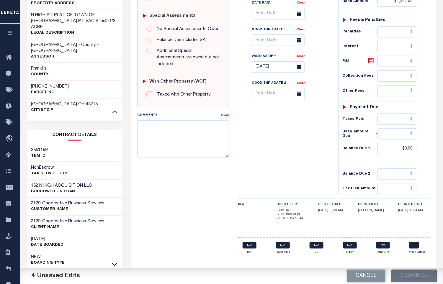
type input "$0"
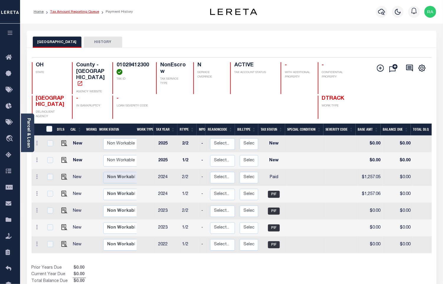
click at [63, 13] on link "Tax Amount Reporting Queue" at bounding box center [74, 12] width 49 height 4
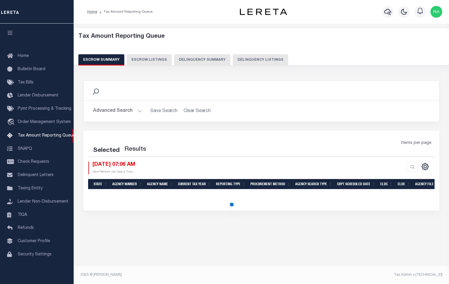
click at [253, 57] on button "Delinquency Listings" at bounding box center [260, 59] width 55 height 11
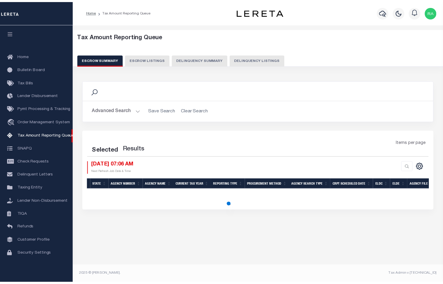
scroll to position [3, 0]
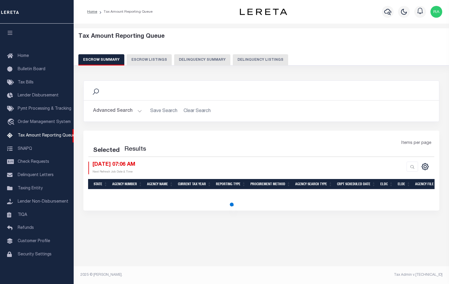
select select "100"
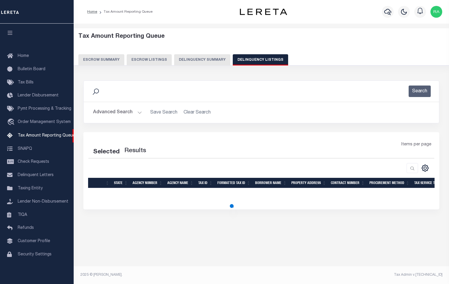
select select "100"
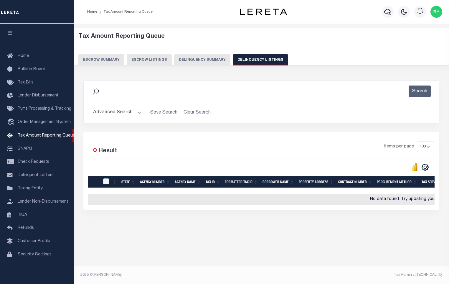
click at [136, 113] on button "Advanced Search" at bounding box center [117, 112] width 49 height 11
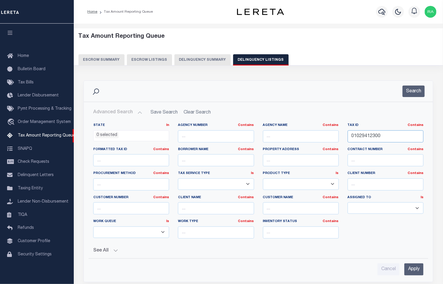
click at [389, 136] on input "01029412300" at bounding box center [385, 136] width 76 height 12
paste input "7999"
type input "01029799900"
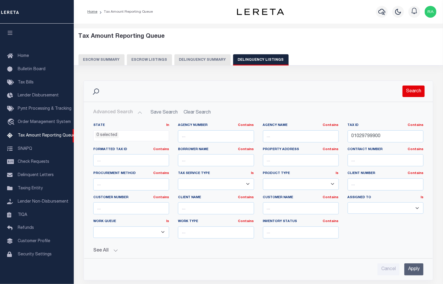
click at [410, 96] on button "Search" at bounding box center [413, 90] width 22 height 11
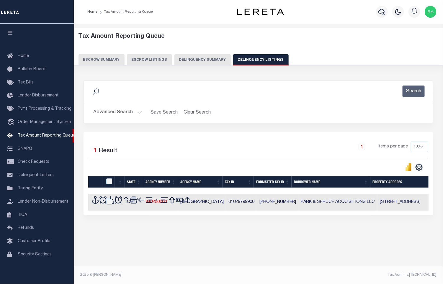
scroll to position [0, 0]
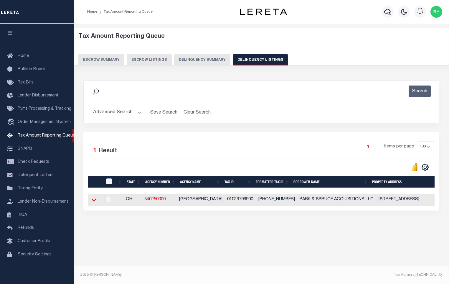
click at [93, 203] on icon at bounding box center [93, 200] width 5 height 6
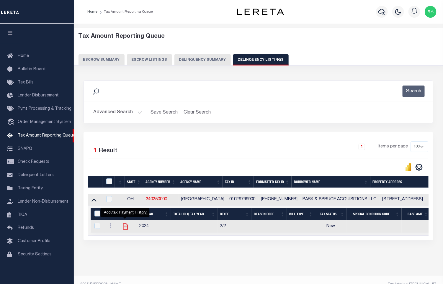
click at [126, 230] on icon "" at bounding box center [125, 227] width 8 height 8
checkbox input "true"
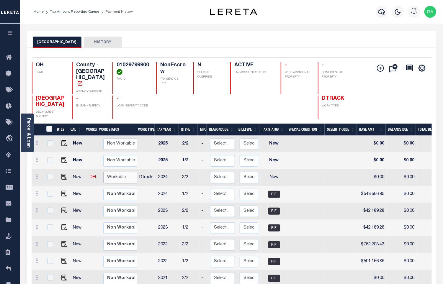
drag, startPoint x: 112, startPoint y: 171, endPoint x: 115, endPoint y: 175, distance: 5.2
click at [112, 172] on select "Non Workable Workable" at bounding box center [120, 177] width 35 height 11
checkbox input "true"
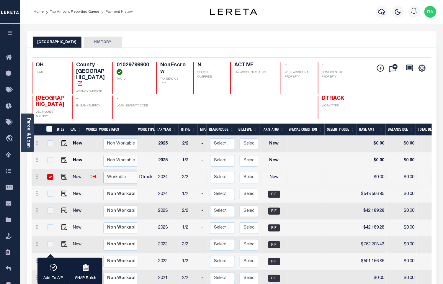
select select "true"
click at [103, 172] on select "Non Workable Workable" at bounding box center [120, 177] width 35 height 11
checkbox input "false"
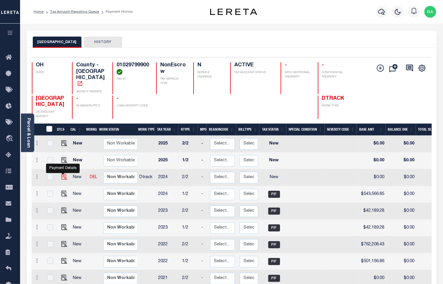
click at [63, 174] on img "" at bounding box center [64, 177] width 6 height 6
checkbox input "true"
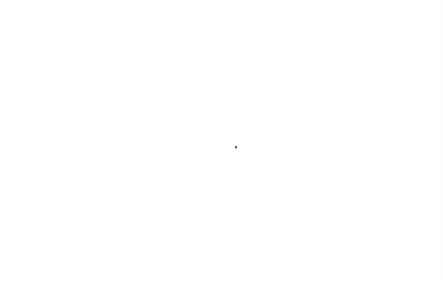
select select "NW2"
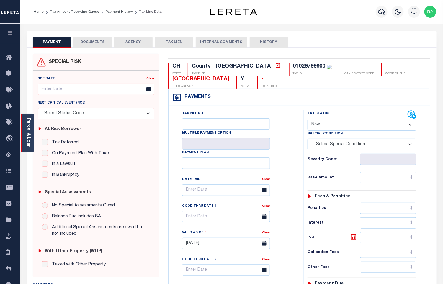
click at [27, 134] on link "Parcel & Loan" at bounding box center [28, 133] width 4 height 30
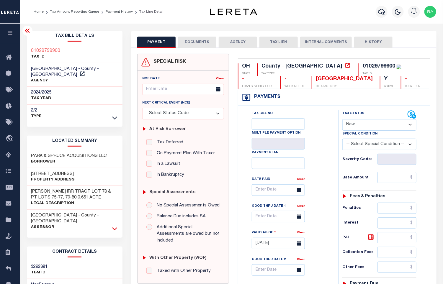
click at [115, 227] on icon at bounding box center [114, 228] width 5 height 3
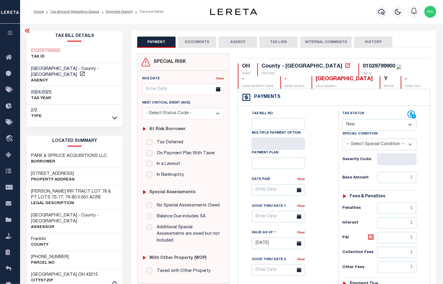
click at [39, 254] on h3 "[PHONE_NUMBER]" at bounding box center [50, 257] width 38 height 6
copy div "[PHONE_NUMBER]"
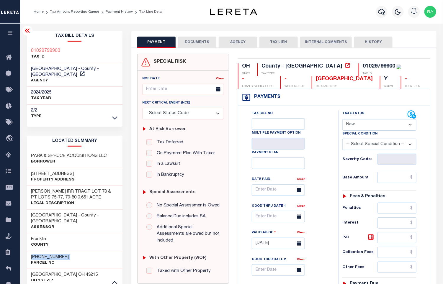
click at [389, 171] on div "Tax Status Status - Select Status Code -" at bounding box center [380, 240] width 85 height 260
click at [390, 175] on input "text" at bounding box center [396, 177] width 39 height 11
paste input "543,566.85"
type input "$543,566.85"
type input "[DATE]"
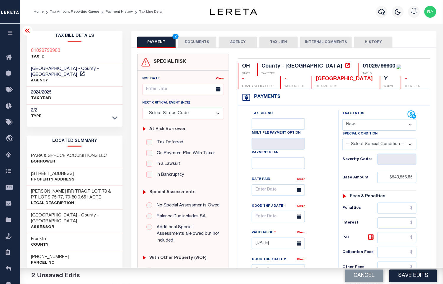
click at [362, 126] on select "- Select Status Code - Open Due/Unpaid Paid Incomplete No Tax Due Internal Refu…" at bounding box center [379, 124] width 74 height 11
select select "PYD"
click at [342, 120] on select "- Select Status Code - Open Due/Unpaid Paid Incomplete No Tax Due Internal Refu…" at bounding box center [379, 124] width 74 height 11
click at [393, 213] on input "text" at bounding box center [396, 208] width 39 height 11
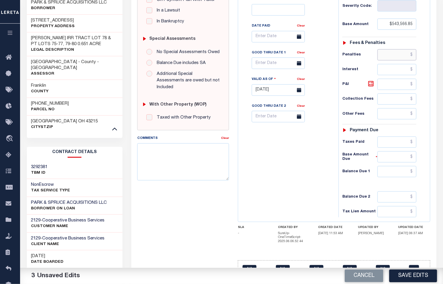
scroll to position [176, 0]
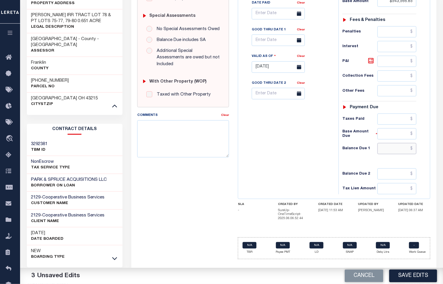
click at [390, 152] on input "text" at bounding box center [396, 148] width 39 height 11
type input "$0.00"
click at [439, 149] on div "PAYMENT 4 DOCUMENTS AGENCY DELINQUENT PAYEE" at bounding box center [284, 74] width 314 height 440
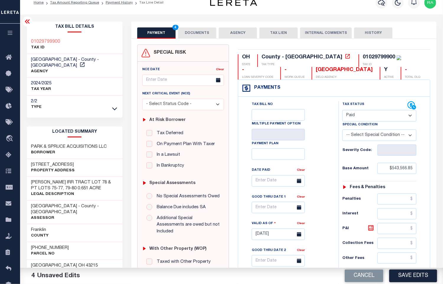
scroll to position [0, 0]
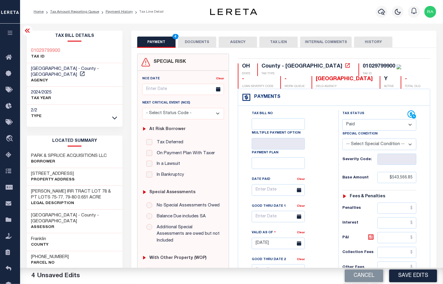
click at [194, 43] on button "DOCUMENTS" at bounding box center [197, 42] width 38 height 11
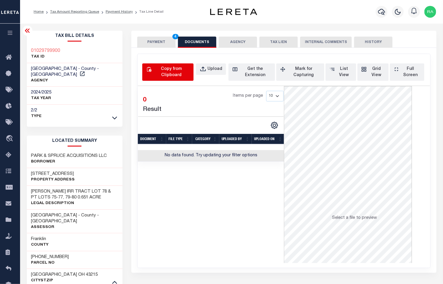
click at [169, 75] on div "Copy from Clipboard" at bounding box center [171, 72] width 37 height 12
select select "POP"
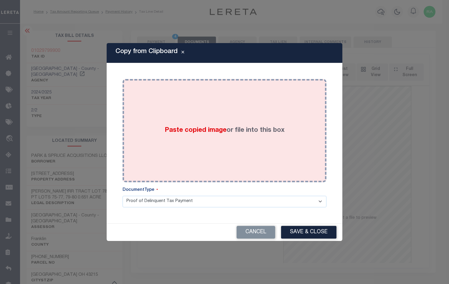
click at [240, 148] on div "Paste copied image or file into this box" at bounding box center [224, 130] width 195 height 94
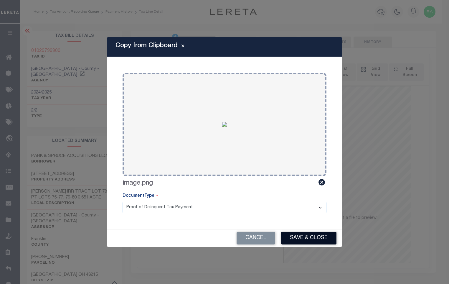
click at [317, 241] on button "Save & Close" at bounding box center [308, 238] width 55 height 13
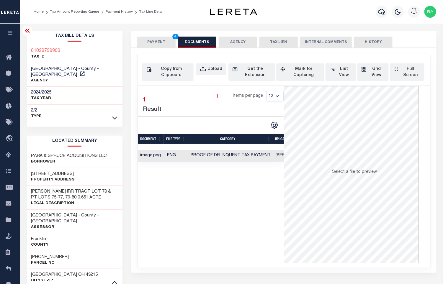
click at [151, 43] on button "PAYMENT 4" at bounding box center [156, 42] width 38 height 11
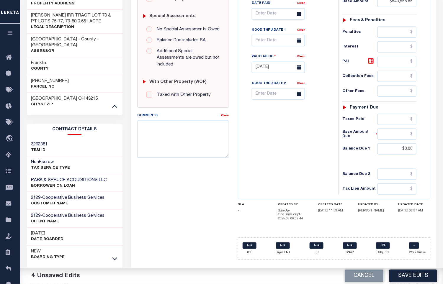
scroll to position [176, 0]
click at [405, 274] on button "Save Edits" at bounding box center [413, 275] width 48 height 13
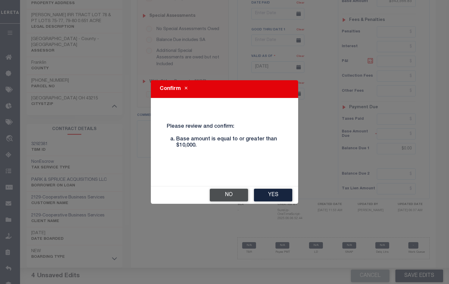
click at [229, 191] on button "No" at bounding box center [229, 195] width 38 height 13
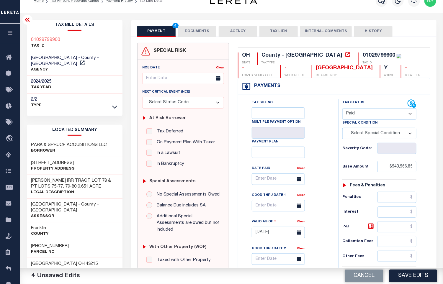
scroll to position [0, 0]
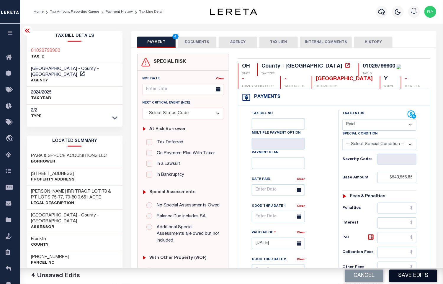
click at [421, 274] on button "Save Edits" at bounding box center [413, 275] width 48 height 13
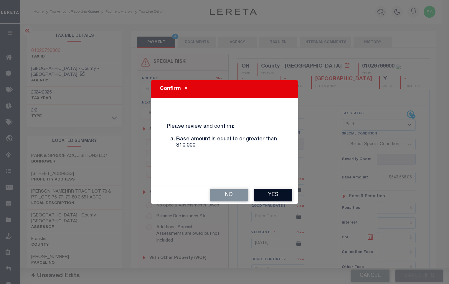
click at [275, 193] on button "Yes" at bounding box center [273, 195] width 38 height 13
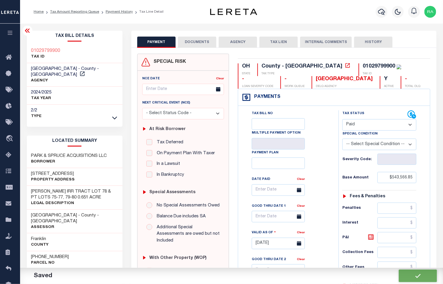
checkbox input "false"
type input "$543,566.85"
type input "$0"
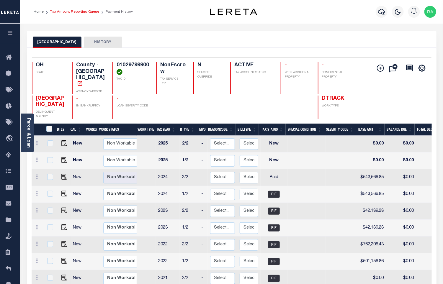
click at [83, 10] on link "Tax Amount Reporting Queue" at bounding box center [74, 12] width 49 height 4
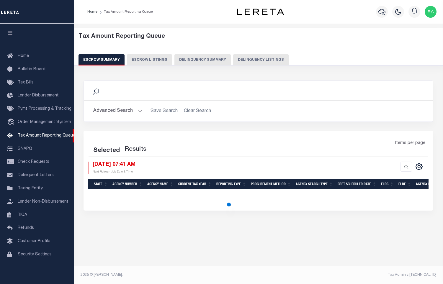
select select "100"
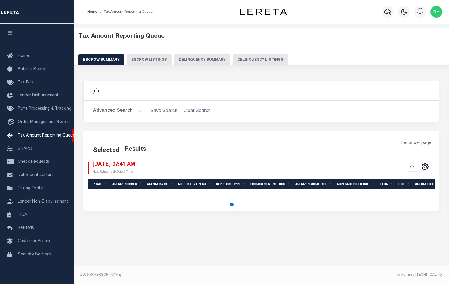
select select "100"
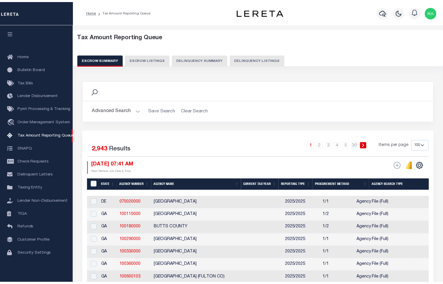
scroll to position [3, 0]
